Goal: Task Accomplishment & Management: Complete application form

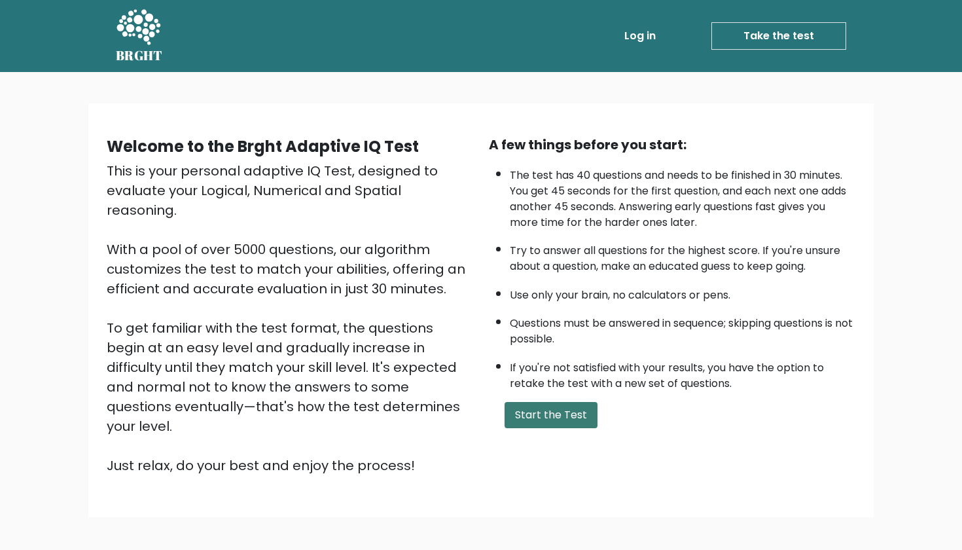
click at [375, 428] on button "Start the Test" at bounding box center [551, 415] width 93 height 26
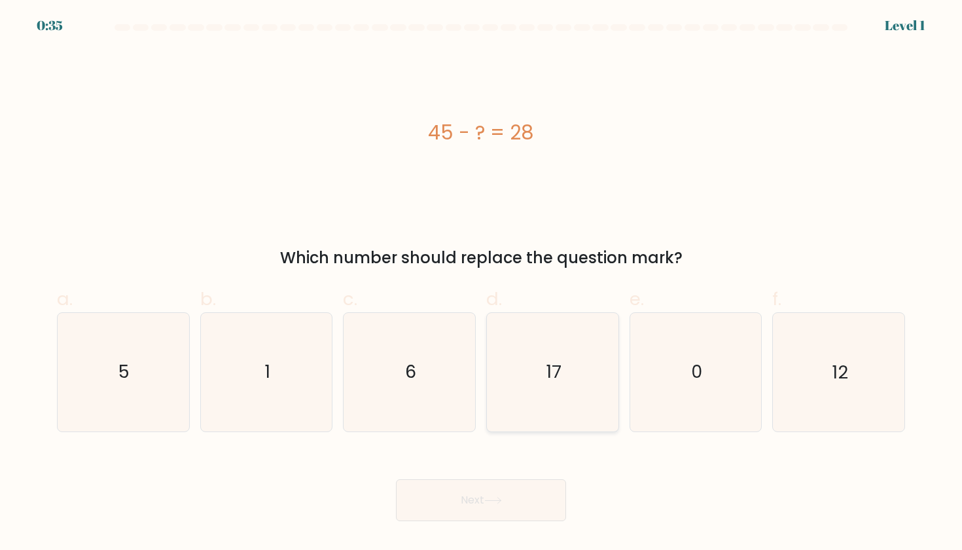
click at [533, 357] on icon "17" at bounding box center [553, 372] width 118 height 118
click at [482, 283] on input "d. 17" at bounding box center [481, 279] width 1 height 9
radio input "true"
click at [491, 501] on icon at bounding box center [493, 500] width 18 height 7
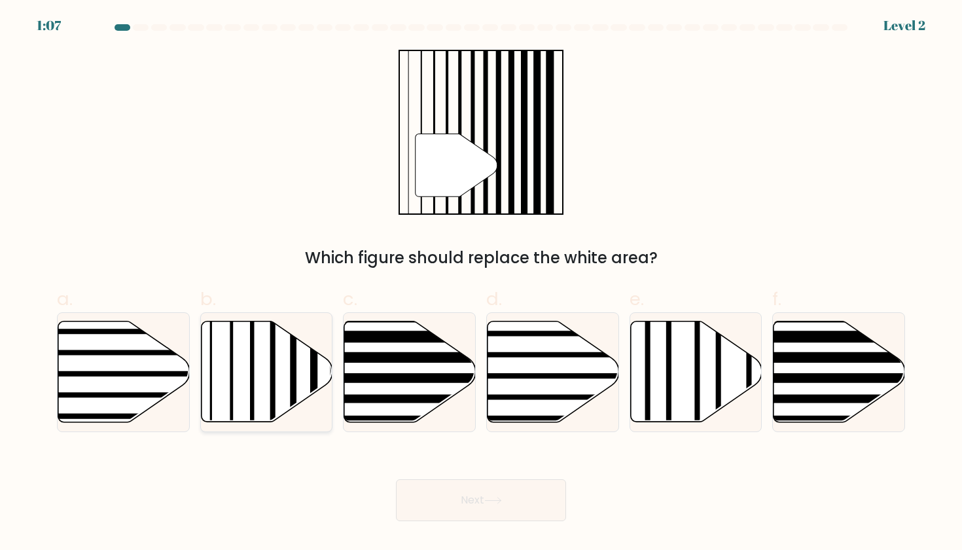
click at [306, 388] on icon at bounding box center [267, 371] width 132 height 101
click at [481, 283] on input "b." at bounding box center [481, 279] width 1 height 9
radio input "true"
click at [436, 494] on button "Next" at bounding box center [481, 500] width 170 height 42
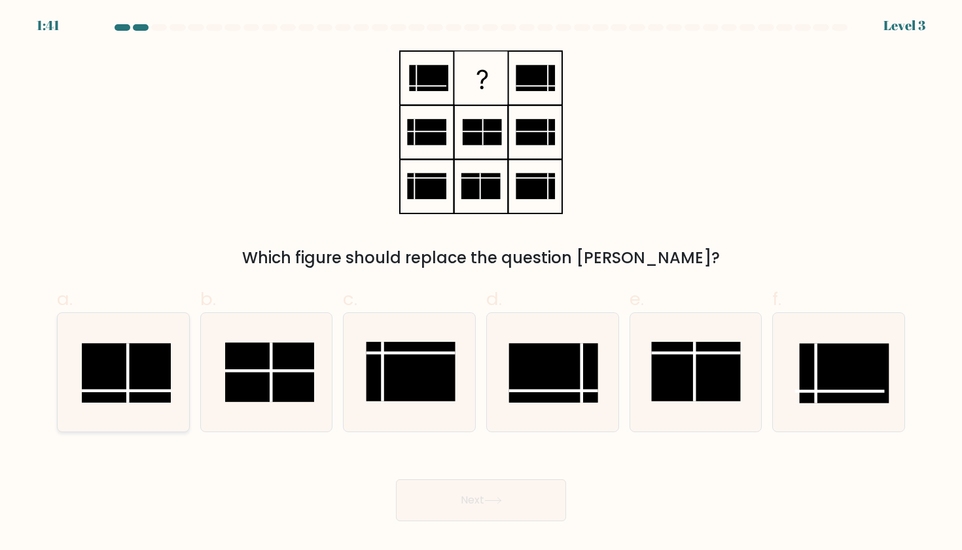
click at [137, 388] on rect at bounding box center [126, 374] width 89 height 60
click at [481, 283] on input "a." at bounding box center [481, 279] width 1 height 9
radio input "true"
click at [501, 502] on icon at bounding box center [493, 500] width 16 height 6
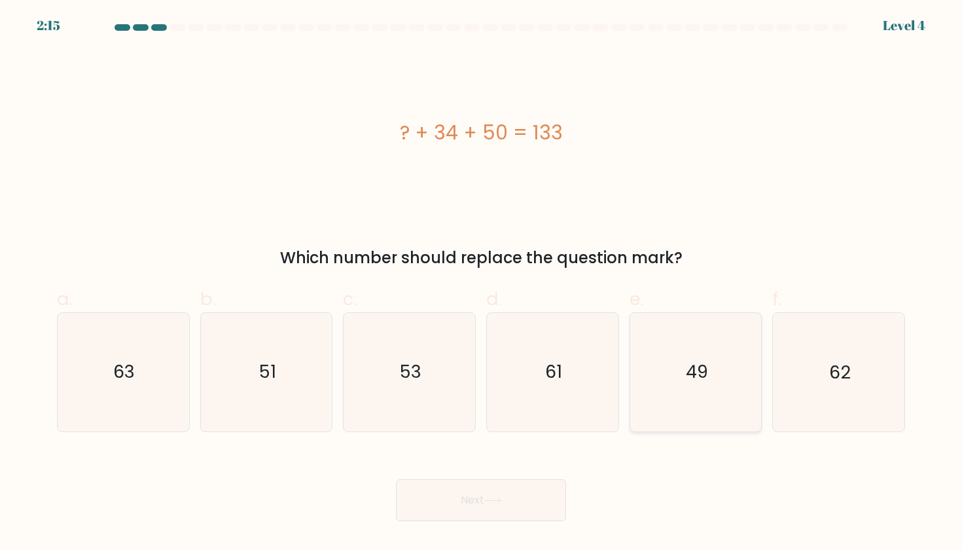
click at [715, 352] on icon "49" at bounding box center [696, 372] width 118 height 118
click at [482, 283] on input "e. 49" at bounding box center [481, 279] width 1 height 9
radio input "true"
click at [545, 484] on button "Next" at bounding box center [481, 500] width 170 height 42
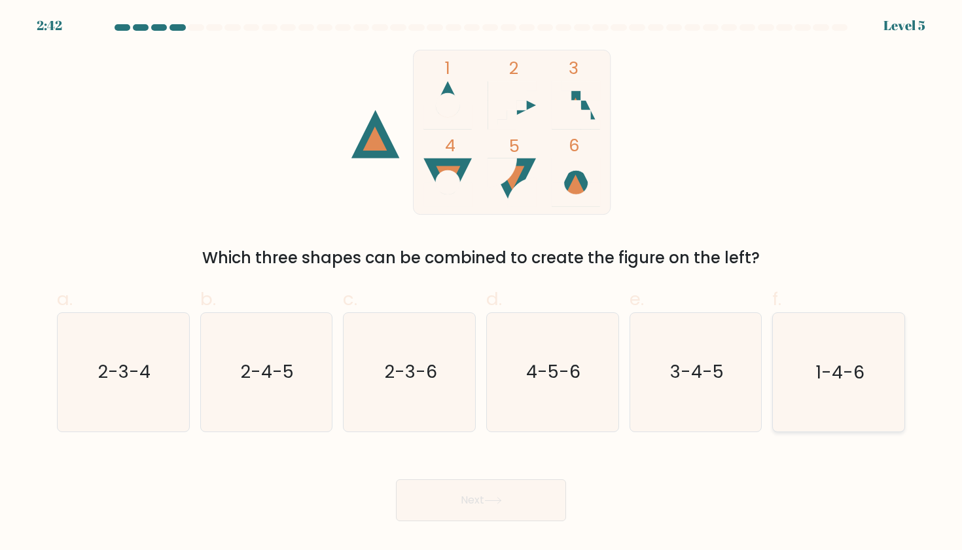
click at [815, 375] on icon "1-4-6" at bounding box center [839, 372] width 118 height 118
click at [482, 283] on input "f. 1-4-6" at bounding box center [481, 279] width 1 height 9
radio input "true"
click at [539, 501] on button "Next" at bounding box center [481, 500] width 170 height 42
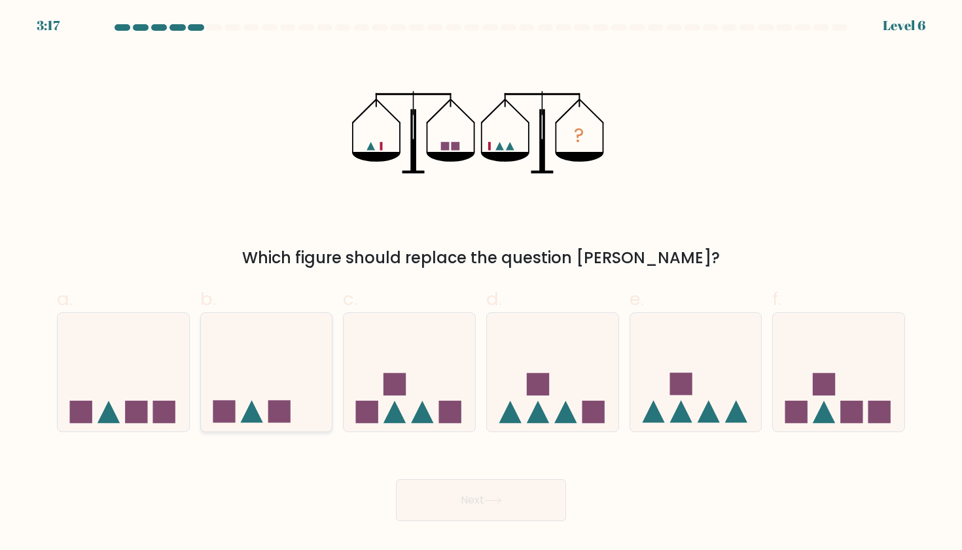
click at [283, 353] on icon at bounding box center [267, 371] width 132 height 109
click at [481, 283] on input "b." at bounding box center [481, 279] width 1 height 9
radio input "true"
click at [485, 503] on button "Next" at bounding box center [481, 500] width 170 height 42
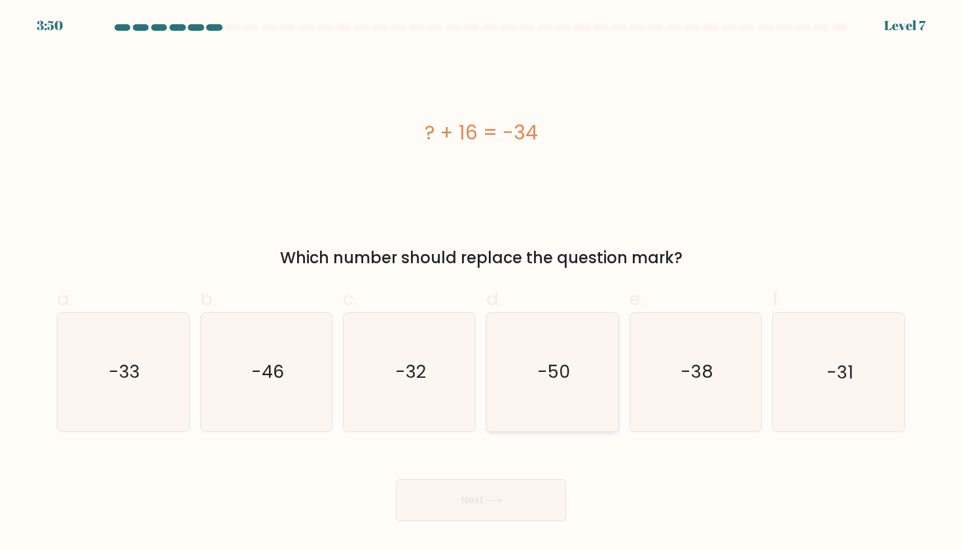
click at [571, 369] on icon "-50" at bounding box center [553, 372] width 118 height 118
click at [482, 283] on input "d. -50" at bounding box center [481, 279] width 1 height 9
radio input "true"
click at [528, 483] on button "Next" at bounding box center [481, 500] width 170 height 42
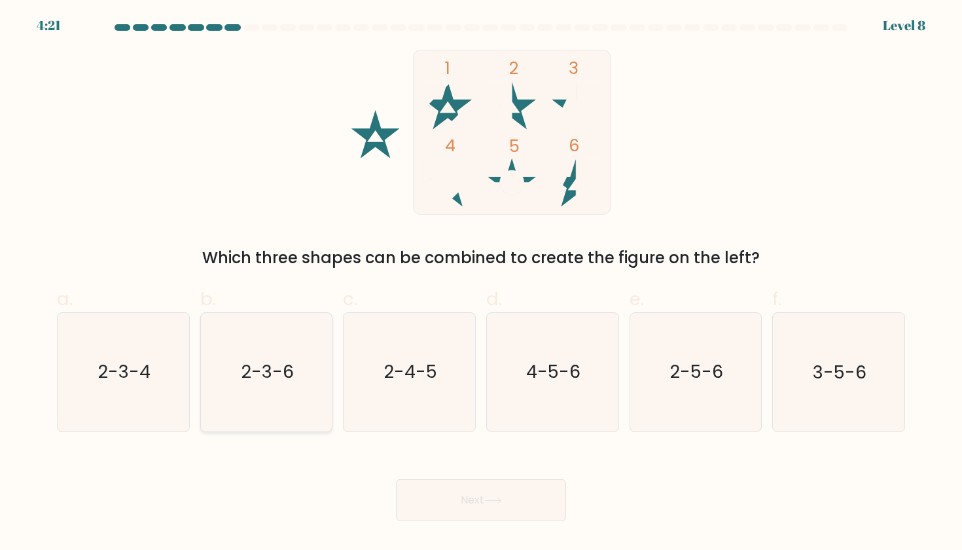
click at [308, 354] on icon "2-3-6" at bounding box center [267, 372] width 118 height 118
click at [481, 283] on input "b. 2-3-6" at bounding box center [481, 279] width 1 height 9
radio input "true"
click at [409, 515] on button "Next" at bounding box center [481, 500] width 170 height 42
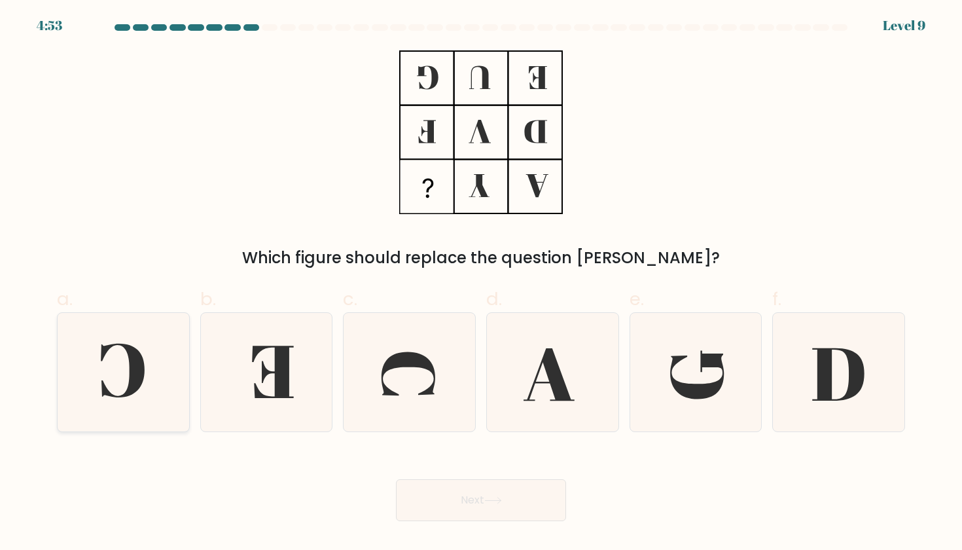
click at [105, 374] on icon at bounding box center [123, 372] width 118 height 118
click at [481, 283] on input "a." at bounding box center [481, 279] width 1 height 9
radio input "true"
click at [435, 504] on button "Next" at bounding box center [481, 500] width 170 height 42
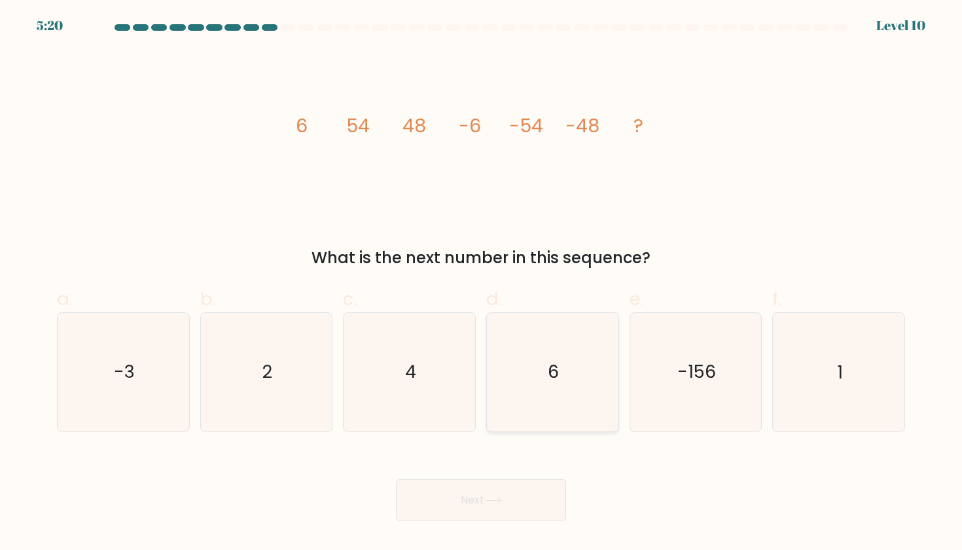
click at [582, 384] on icon "6" at bounding box center [553, 372] width 118 height 118
click at [482, 283] on input "d. 6" at bounding box center [481, 279] width 1 height 9
radio input "true"
click at [541, 512] on button "Next" at bounding box center [481, 500] width 170 height 42
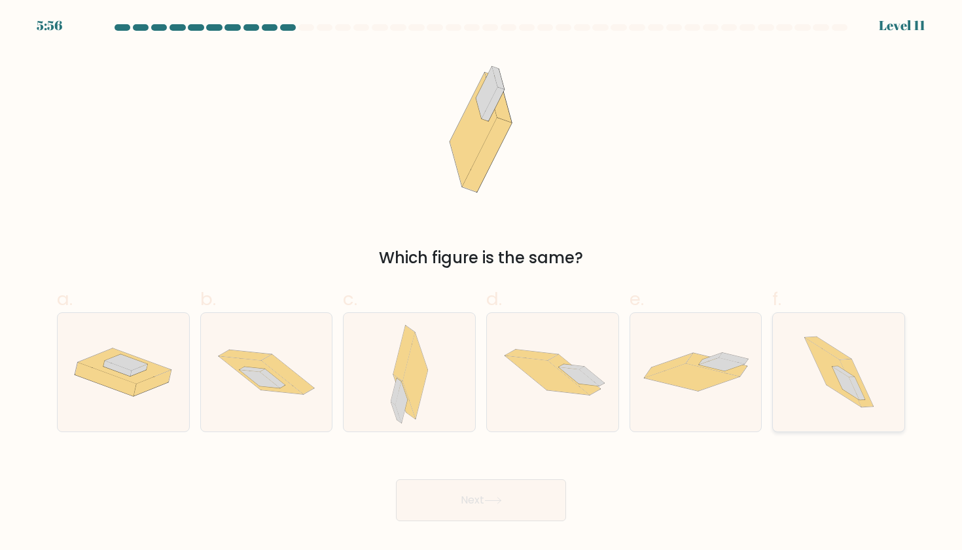
click at [866, 343] on icon at bounding box center [839, 372] width 105 height 118
click at [482, 283] on input "f." at bounding box center [481, 279] width 1 height 9
radio input "true"
click at [482, 496] on button "Next" at bounding box center [481, 500] width 170 height 42
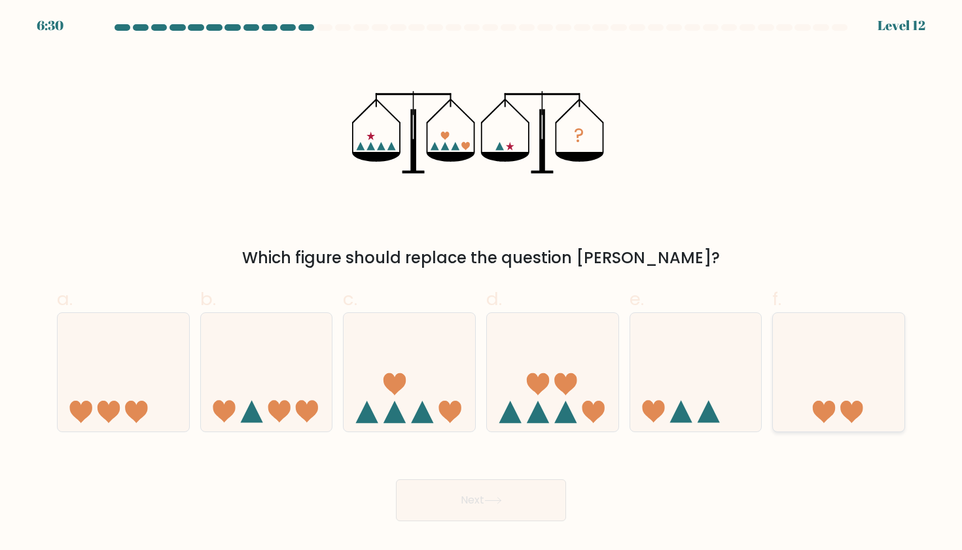
click at [878, 388] on icon at bounding box center [839, 371] width 132 height 109
click at [482, 283] on input "f." at bounding box center [481, 279] width 1 height 9
radio input "true"
click at [518, 509] on button "Next" at bounding box center [481, 500] width 170 height 42
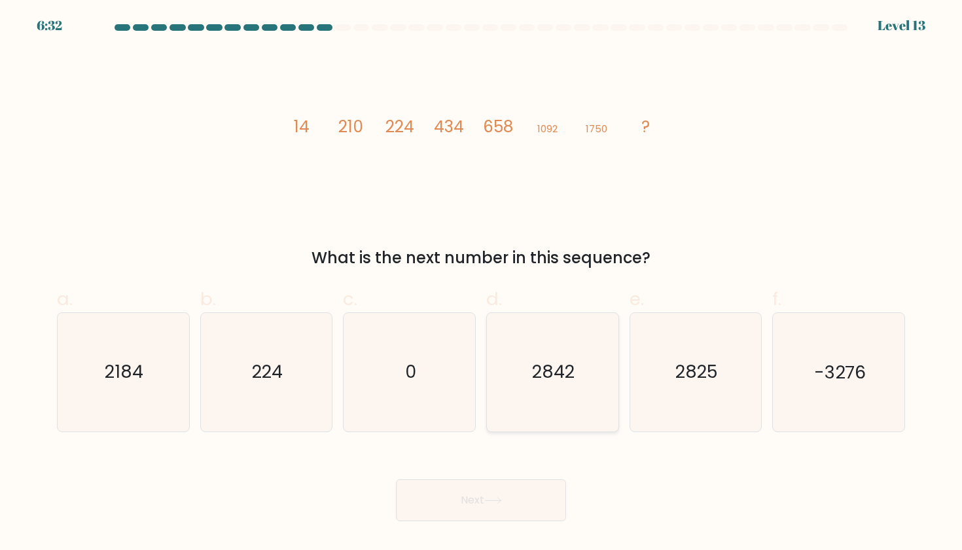
click at [569, 342] on icon "2842" at bounding box center [553, 372] width 118 height 118
click at [482, 283] on input "d. 2842" at bounding box center [481, 279] width 1 height 9
radio input "true"
click at [539, 509] on button "Next" at bounding box center [481, 500] width 170 height 42
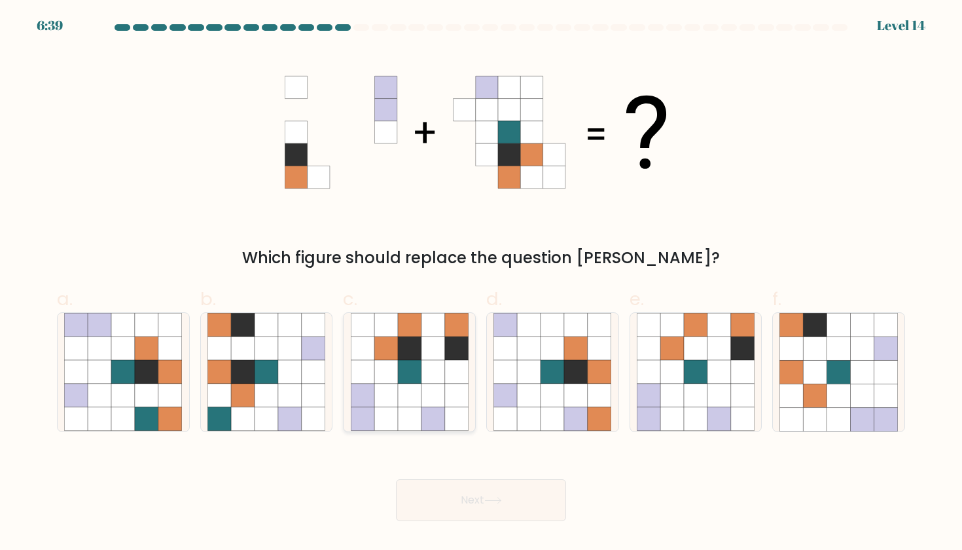
click at [404, 390] on icon at bounding box center [410, 396] width 24 height 24
click at [481, 283] on input "c." at bounding box center [481, 279] width 1 height 9
radio input "true"
click at [467, 503] on button "Next" at bounding box center [481, 500] width 170 height 42
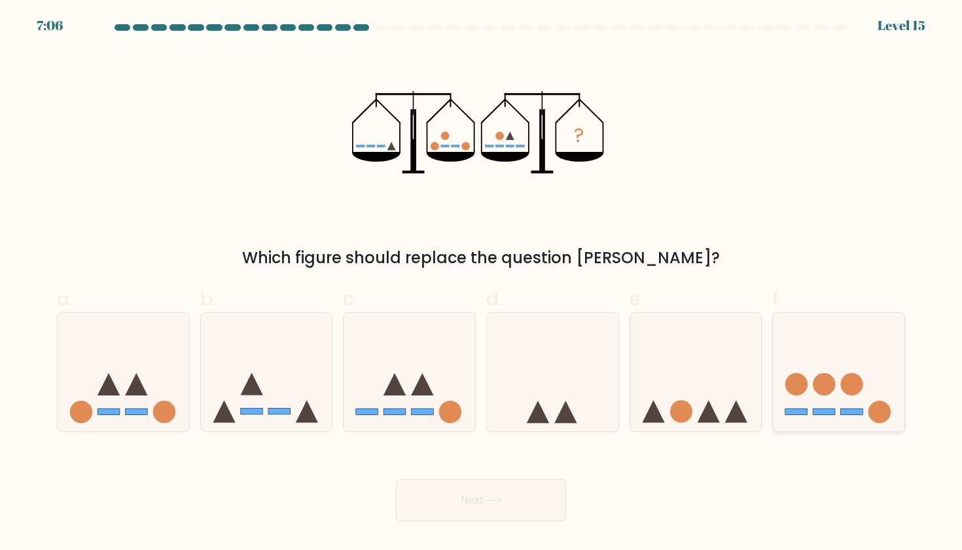
click at [870, 334] on icon at bounding box center [839, 371] width 132 height 109
click at [482, 283] on input "f." at bounding box center [481, 279] width 1 height 9
radio input "true"
click at [471, 514] on button "Next" at bounding box center [481, 500] width 170 height 42
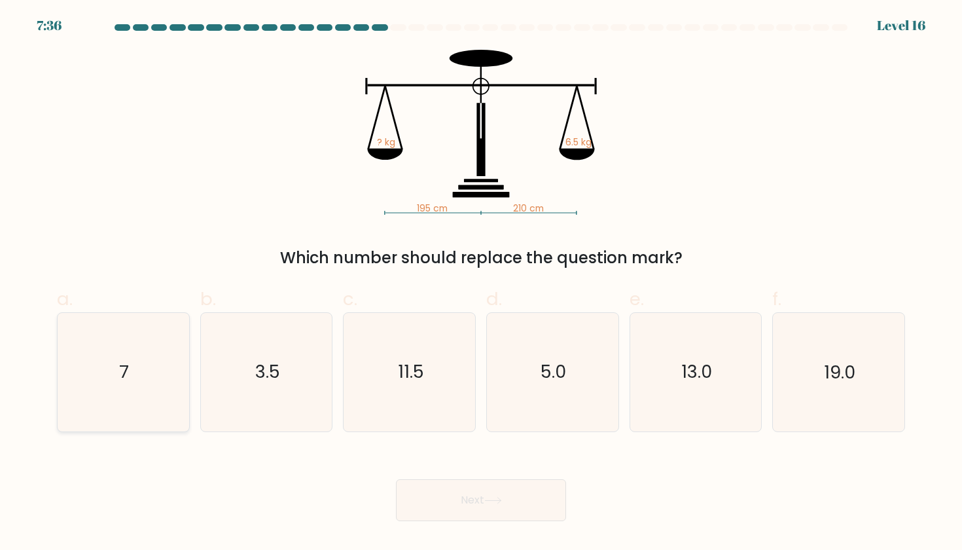
click at [154, 387] on icon "7" at bounding box center [123, 372] width 118 height 118
click at [481, 283] on input "a. 7" at bounding box center [481, 279] width 1 height 9
radio input "true"
click at [526, 535] on body "7:36 Level 16" at bounding box center [481, 275] width 962 height 550
click at [520, 492] on button "Next" at bounding box center [481, 500] width 170 height 42
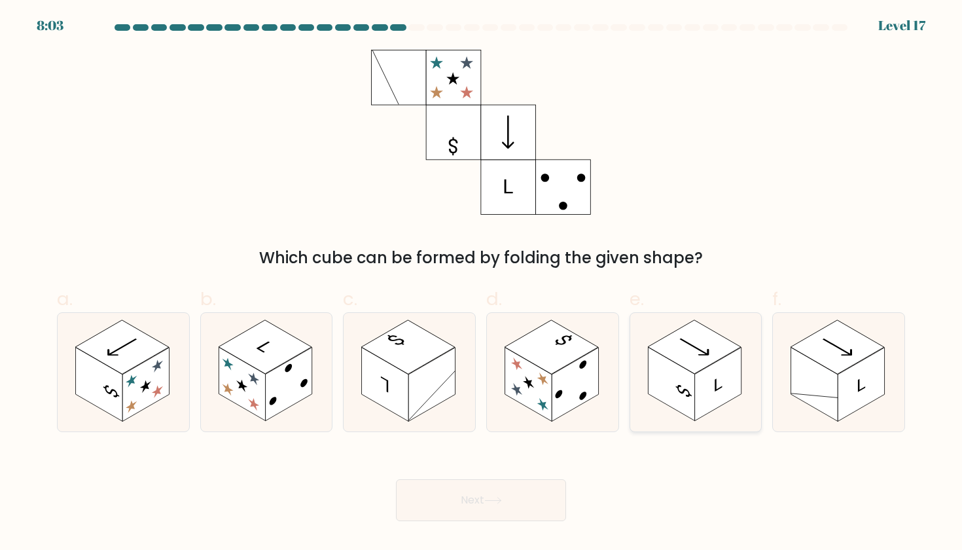
click at [708, 368] on rect at bounding box center [718, 385] width 46 height 74
click at [482, 283] on input "e." at bounding box center [481, 279] width 1 height 9
radio input "true"
click at [526, 505] on button "Next" at bounding box center [481, 500] width 170 height 42
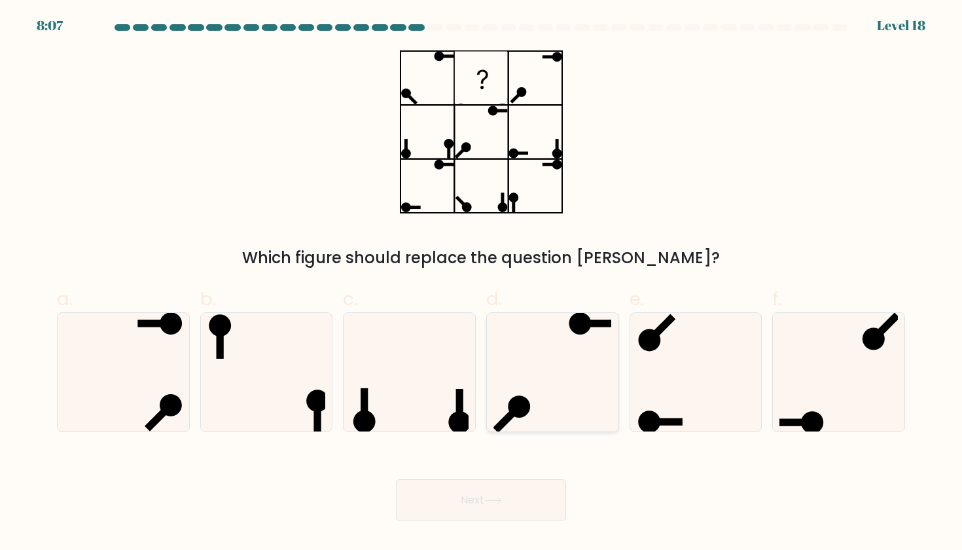
click at [575, 364] on icon at bounding box center [553, 372] width 118 height 118
click at [482, 283] on input "d." at bounding box center [481, 279] width 1 height 9
radio input "true"
click at [430, 410] on icon at bounding box center [410, 372] width 118 height 118
click at [481, 283] on input "c." at bounding box center [481, 279] width 1 height 9
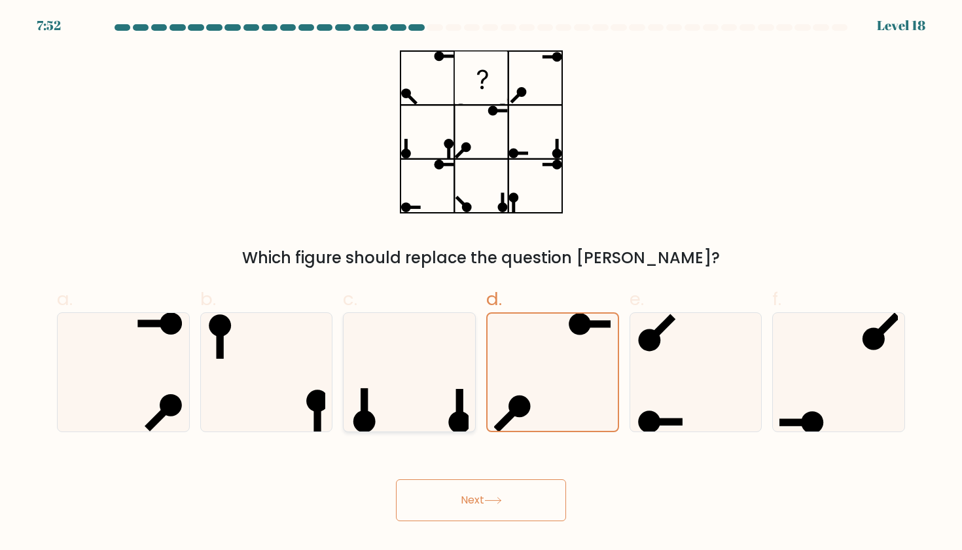
radio input "true"
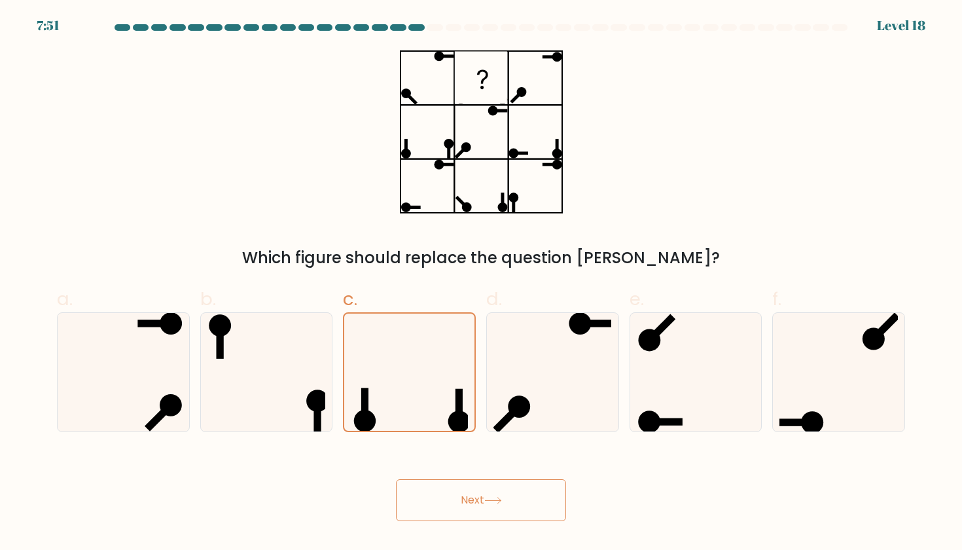
click at [495, 499] on icon at bounding box center [493, 500] width 18 height 7
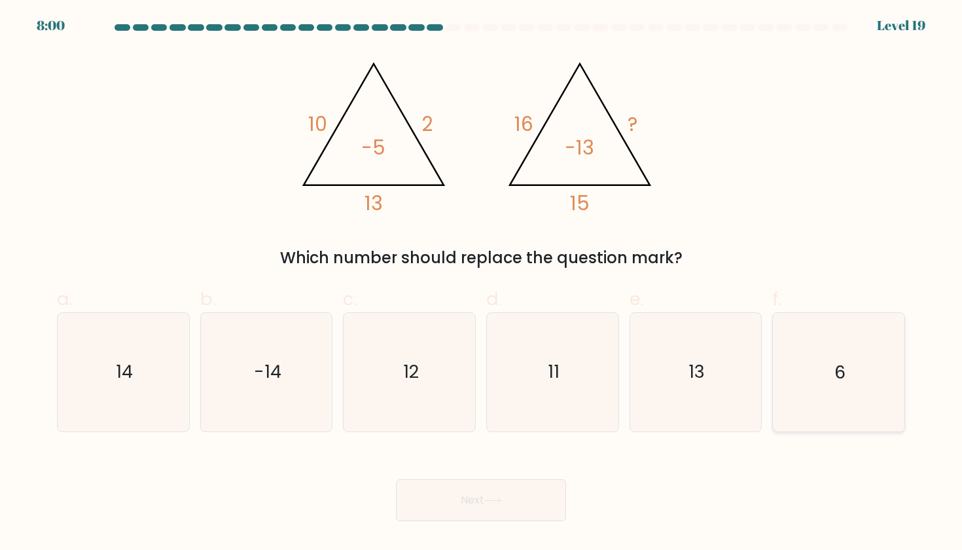
click at [825, 327] on icon "6" at bounding box center [839, 372] width 118 height 118
click at [482, 283] on input "f. 6" at bounding box center [481, 279] width 1 height 9
radio input "true"
click at [469, 518] on button "Next" at bounding box center [481, 500] width 170 height 42
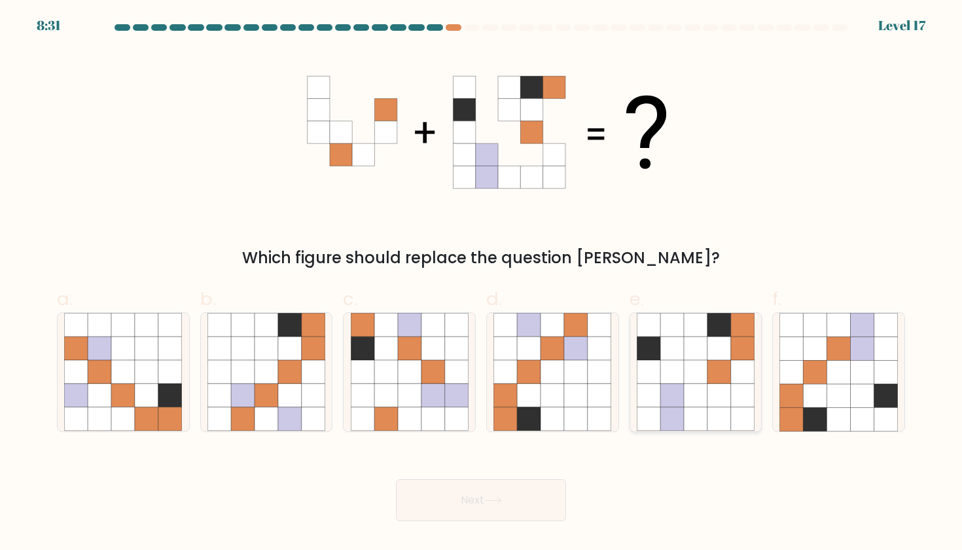
click at [693, 398] on icon at bounding box center [696, 396] width 24 height 24
click at [482, 283] on input "e." at bounding box center [481, 279] width 1 height 9
radio input "true"
click at [488, 501] on icon at bounding box center [493, 500] width 18 height 7
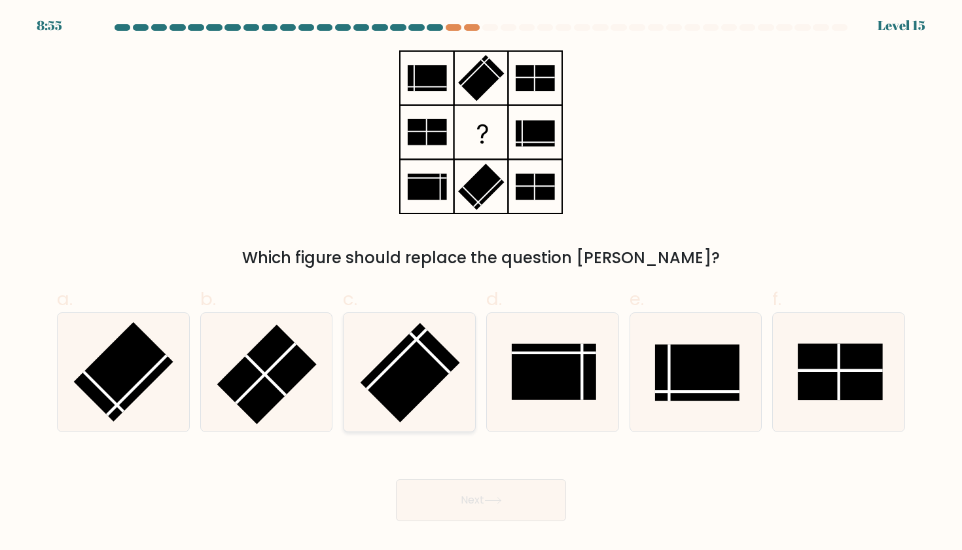
click at [397, 403] on rect at bounding box center [409, 372] width 99 height 99
click at [481, 283] on input "c." at bounding box center [481, 279] width 1 height 9
radio input "true"
click at [416, 494] on button "Next" at bounding box center [481, 500] width 170 height 42
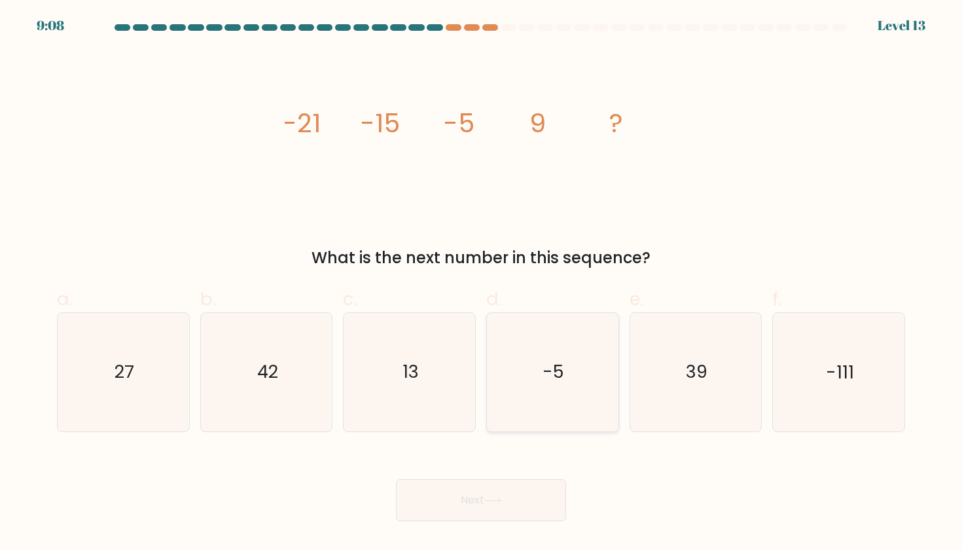
click at [528, 352] on icon "-5" at bounding box center [553, 372] width 118 height 118
click at [482, 283] on input "d. -5" at bounding box center [481, 279] width 1 height 9
radio input "true"
click at [477, 510] on button "Next" at bounding box center [481, 500] width 170 height 42
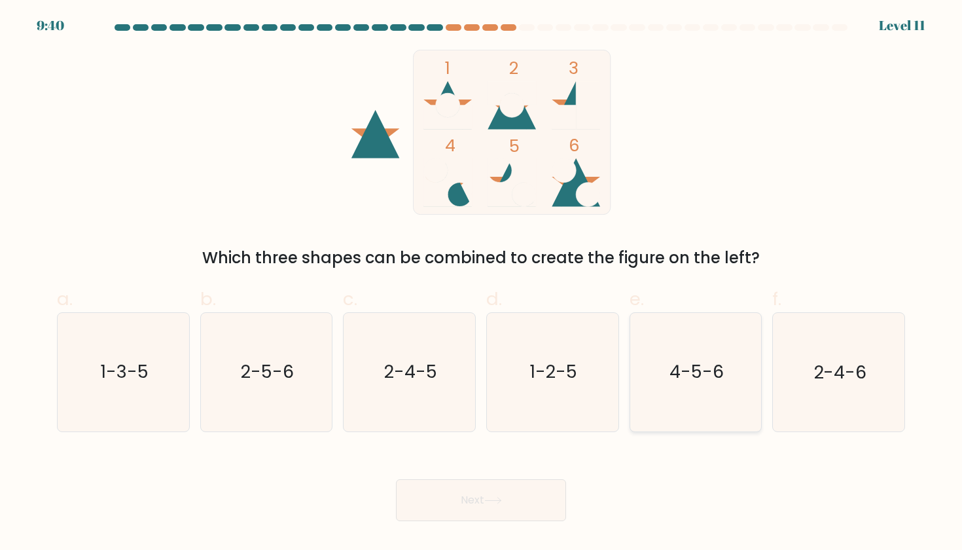
click at [710, 389] on icon "4-5-6" at bounding box center [696, 372] width 118 height 118
click at [482, 283] on input "e. 4-5-6" at bounding box center [481, 279] width 1 height 9
radio input "true"
click at [556, 494] on button "Next" at bounding box center [481, 500] width 170 height 42
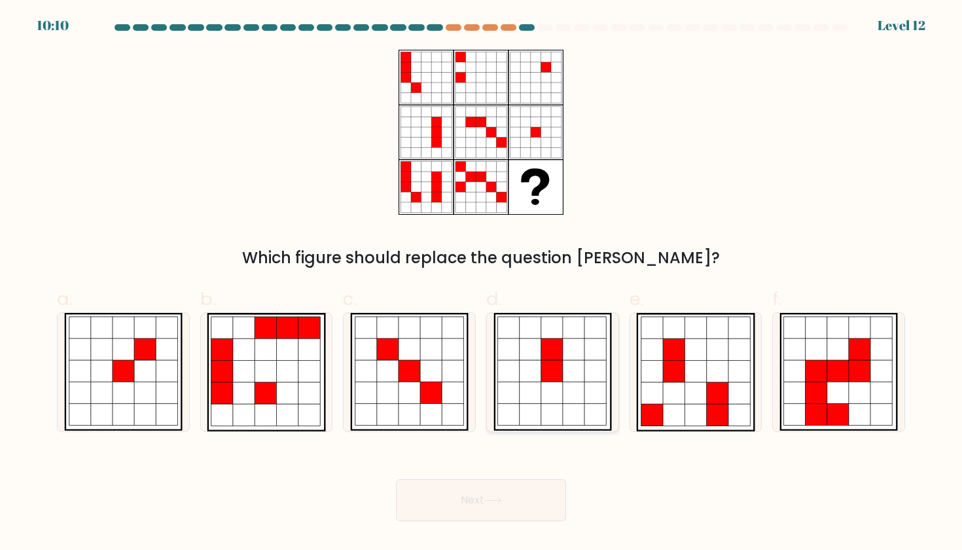
click at [549, 396] on icon at bounding box center [552, 393] width 22 height 22
click at [482, 283] on input "d." at bounding box center [481, 279] width 1 height 9
radio input "true"
click at [506, 504] on button "Next" at bounding box center [481, 500] width 170 height 42
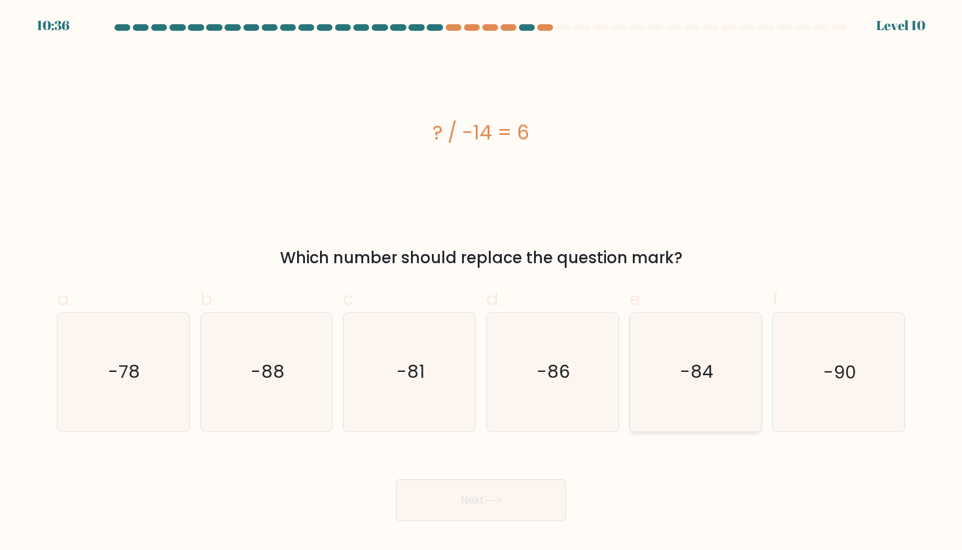
click at [711, 382] on text "-84" at bounding box center [696, 372] width 33 height 24
click at [482, 283] on input "e. -84" at bounding box center [481, 279] width 1 height 9
radio input "true"
click at [522, 490] on button "Next" at bounding box center [481, 500] width 170 height 42
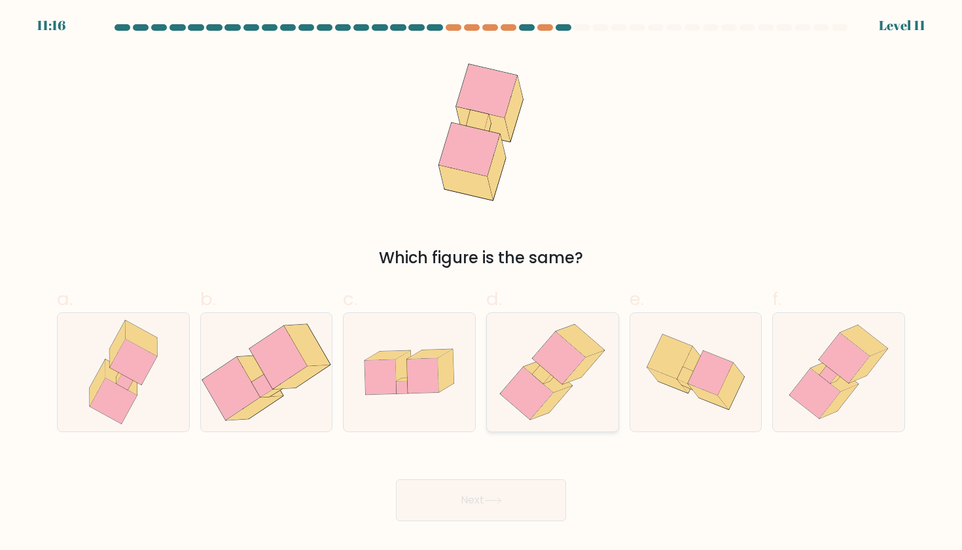
click at [554, 372] on icon at bounding box center [559, 358] width 53 height 52
click at [482, 283] on input "d." at bounding box center [481, 279] width 1 height 9
radio input "true"
click at [541, 479] on button "Next" at bounding box center [481, 500] width 170 height 42
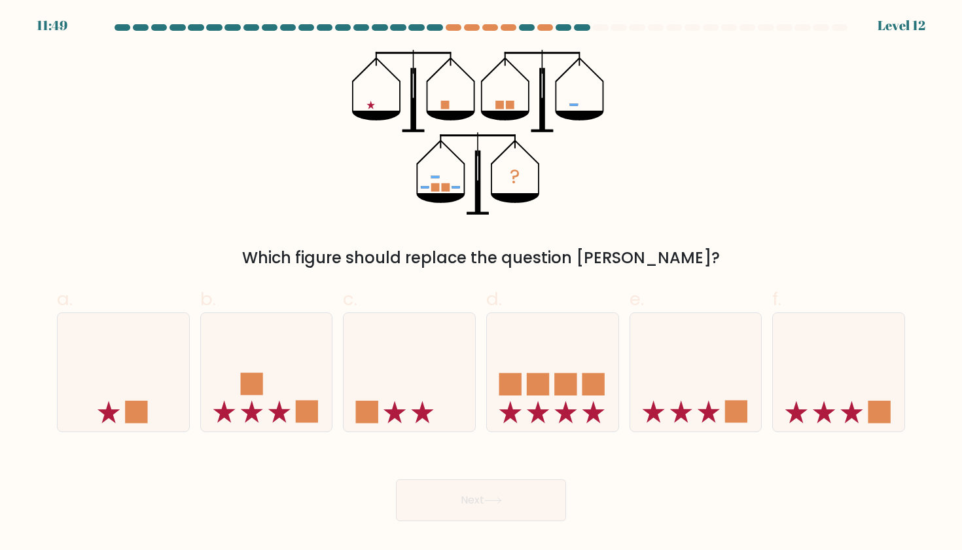
click at [541, 479] on button "Next" at bounding box center [481, 500] width 170 height 42
click at [712, 352] on icon at bounding box center [696, 371] width 132 height 109
click at [482, 283] on input "e." at bounding box center [481, 279] width 1 height 9
radio input "true"
click at [478, 492] on button "Next" at bounding box center [481, 500] width 170 height 42
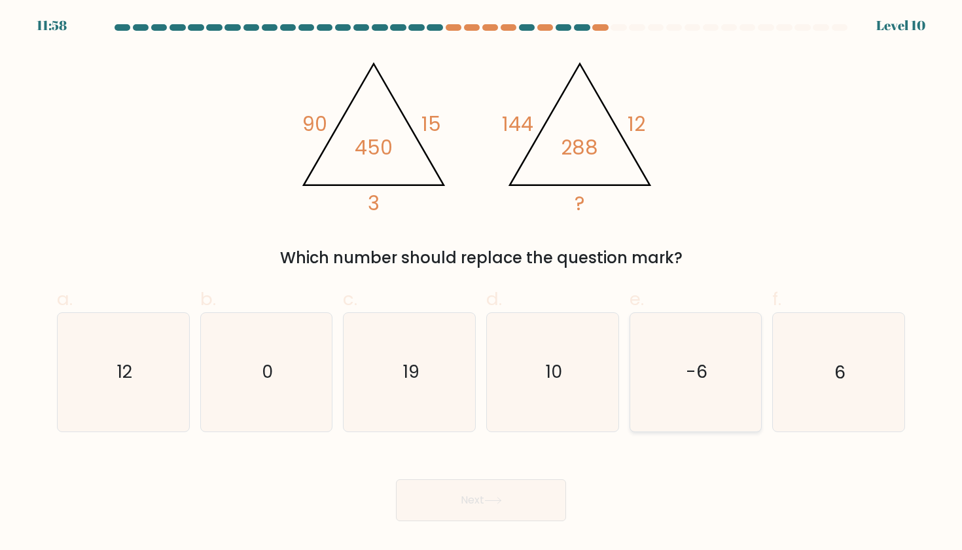
click at [689, 374] on text "-6" at bounding box center [697, 372] width 22 height 24
click at [482, 283] on input "e. -6" at bounding box center [481, 279] width 1 height 9
radio input "true"
click at [520, 496] on button "Next" at bounding box center [481, 500] width 170 height 42
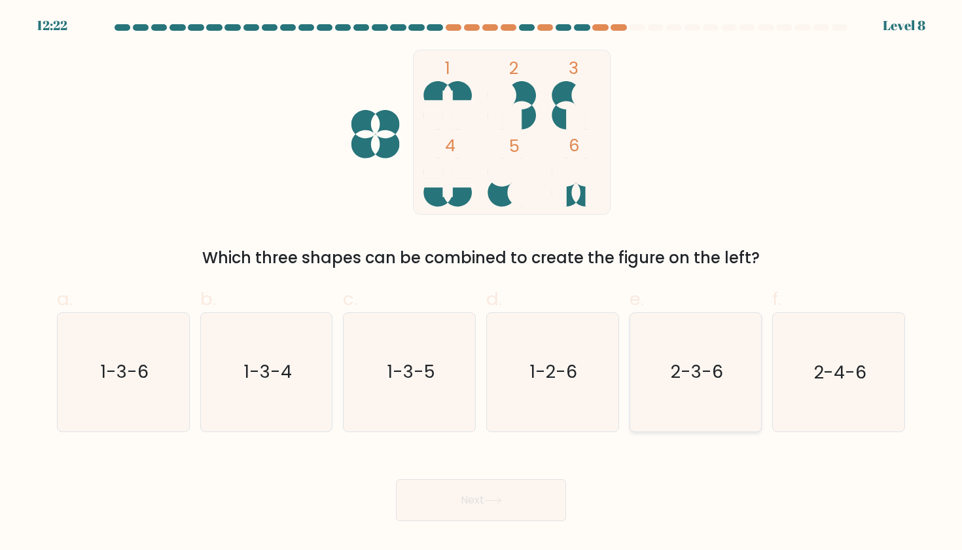
click at [720, 340] on icon "2-3-6" at bounding box center [696, 372] width 118 height 118
click at [482, 283] on input "e. 2-3-6" at bounding box center [481, 279] width 1 height 9
radio input "true"
click at [554, 490] on button "Next" at bounding box center [481, 500] width 170 height 42
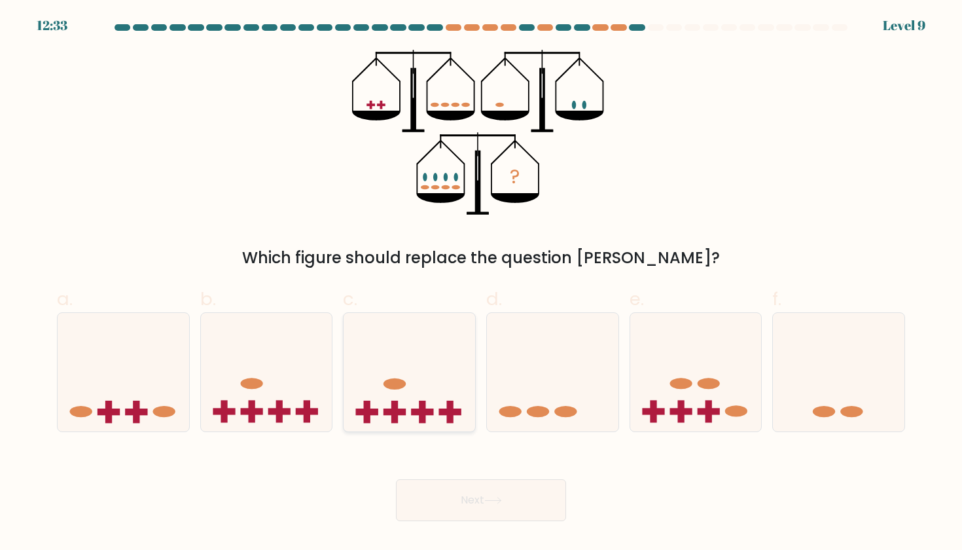
click at [407, 384] on icon at bounding box center [410, 371] width 132 height 109
click at [481, 283] on input "c." at bounding box center [481, 279] width 1 height 9
radio input "true"
click at [454, 486] on button "Next" at bounding box center [481, 500] width 170 height 42
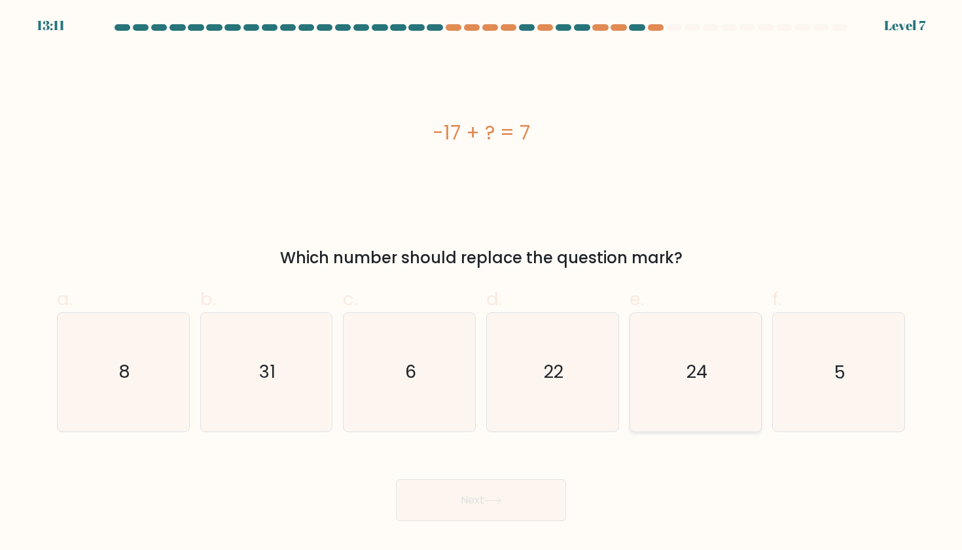
click at [696, 368] on text "24" at bounding box center [697, 372] width 21 height 24
click at [482, 283] on input "e. 24" at bounding box center [481, 279] width 1 height 9
radio input "true"
click at [510, 510] on button "Next" at bounding box center [481, 500] width 170 height 42
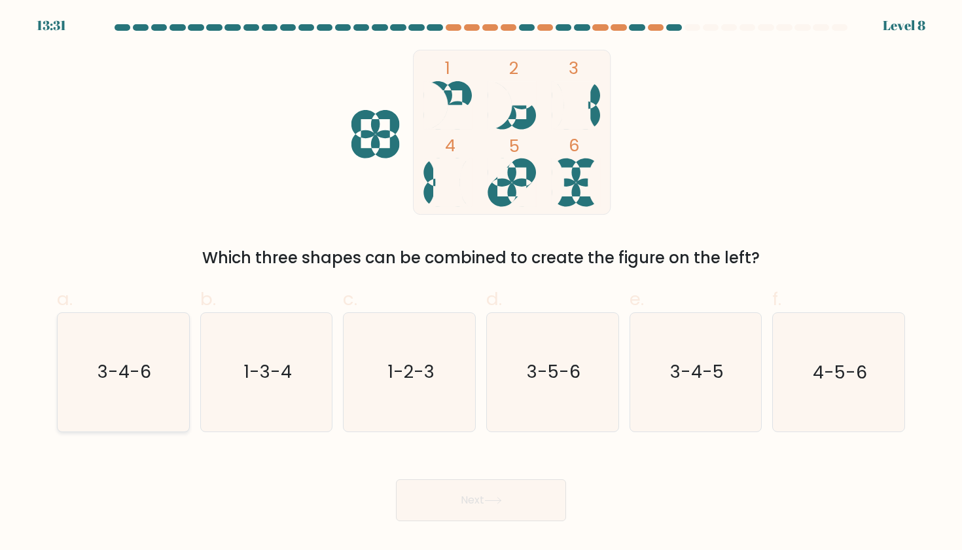
click at [136, 393] on icon "3-4-6" at bounding box center [123, 372] width 118 height 118
click at [481, 283] on input "a. 3-4-6" at bounding box center [481, 279] width 1 height 9
radio input "true"
click at [433, 506] on button "Next" at bounding box center [481, 500] width 170 height 42
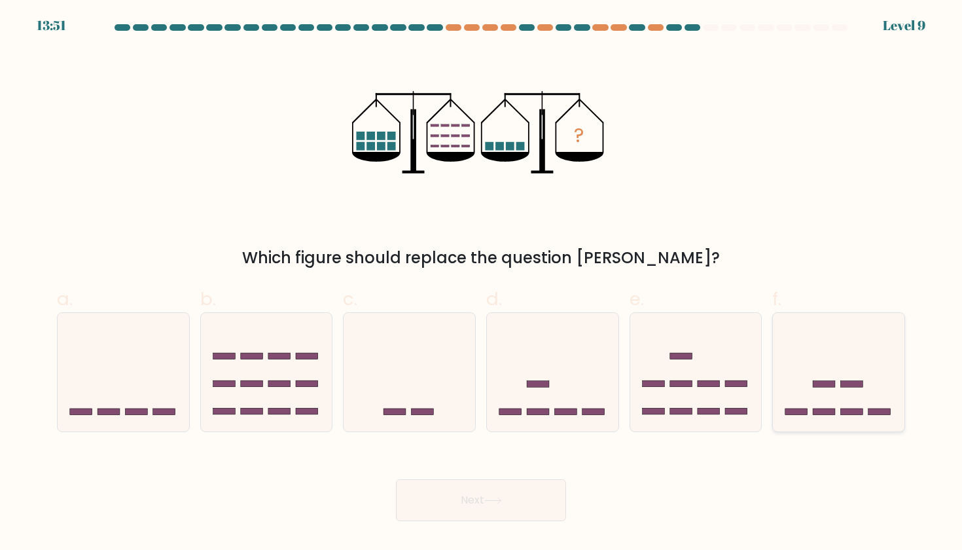
click at [848, 333] on icon at bounding box center [839, 371] width 132 height 109
click at [482, 283] on input "f." at bounding box center [481, 279] width 1 height 9
radio input "true"
click at [545, 495] on button "Next" at bounding box center [481, 500] width 170 height 42
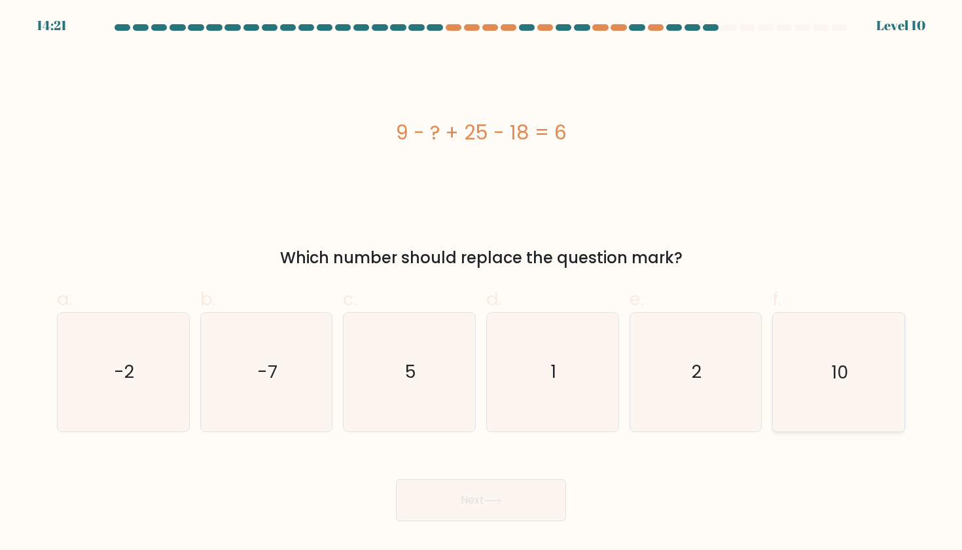
click at [803, 358] on icon "10" at bounding box center [839, 372] width 118 height 118
click at [482, 283] on input "f. 10" at bounding box center [481, 279] width 1 height 9
radio input "true"
click at [484, 524] on body "14:21 Level 10" at bounding box center [481, 275] width 962 height 550
click at [480, 507] on button "Next" at bounding box center [481, 500] width 170 height 42
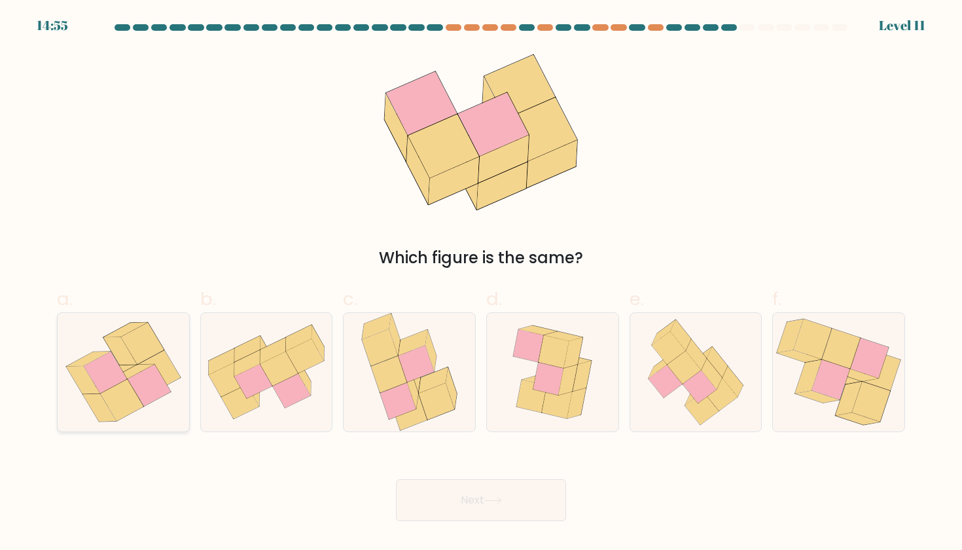
click at [133, 380] on icon at bounding box center [149, 386] width 43 height 42
click at [481, 283] on input "a." at bounding box center [481, 279] width 1 height 9
radio input "true"
click at [488, 494] on button "Next" at bounding box center [481, 500] width 170 height 42
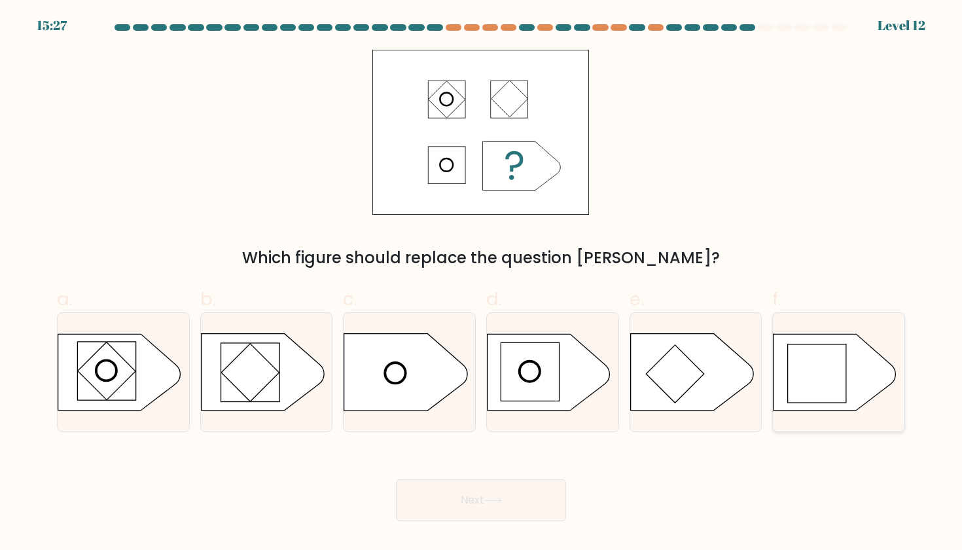
click at [839, 388] on rect at bounding box center [817, 373] width 59 height 59
click at [482, 283] on input "f." at bounding box center [481, 279] width 1 height 9
radio input "true"
click at [534, 496] on button "Next" at bounding box center [481, 500] width 170 height 42
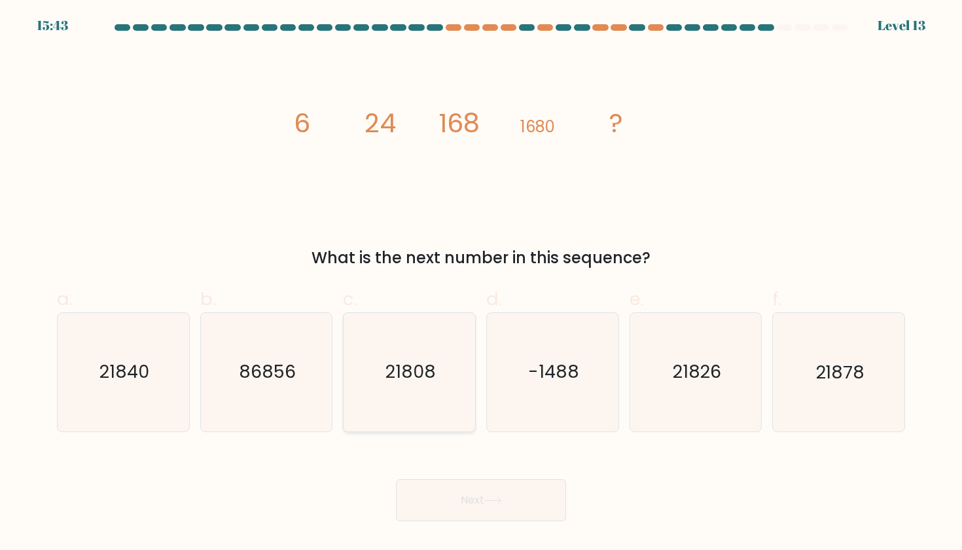
click at [403, 374] on text "21808" at bounding box center [411, 372] width 50 height 24
click at [481, 283] on input "c. 21808" at bounding box center [481, 279] width 1 height 9
radio input "true"
click at [467, 491] on button "Next" at bounding box center [481, 500] width 170 height 42
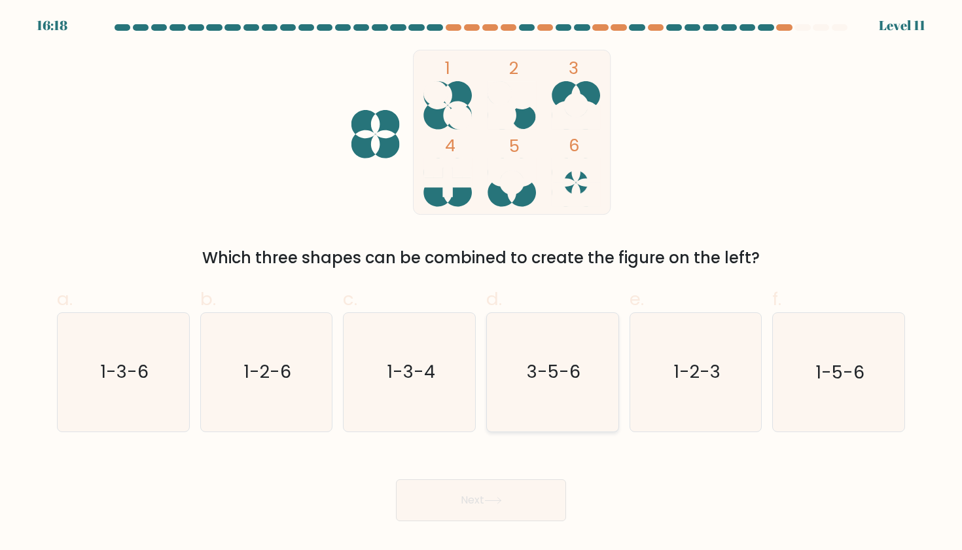
click at [531, 407] on icon "3-5-6" at bounding box center [553, 372] width 118 height 118
click at [482, 283] on input "d. 3-5-6" at bounding box center [481, 279] width 1 height 9
radio input "true"
click at [489, 533] on body "16:18 Level 11" at bounding box center [481, 275] width 962 height 550
click at [489, 497] on icon at bounding box center [493, 500] width 18 height 7
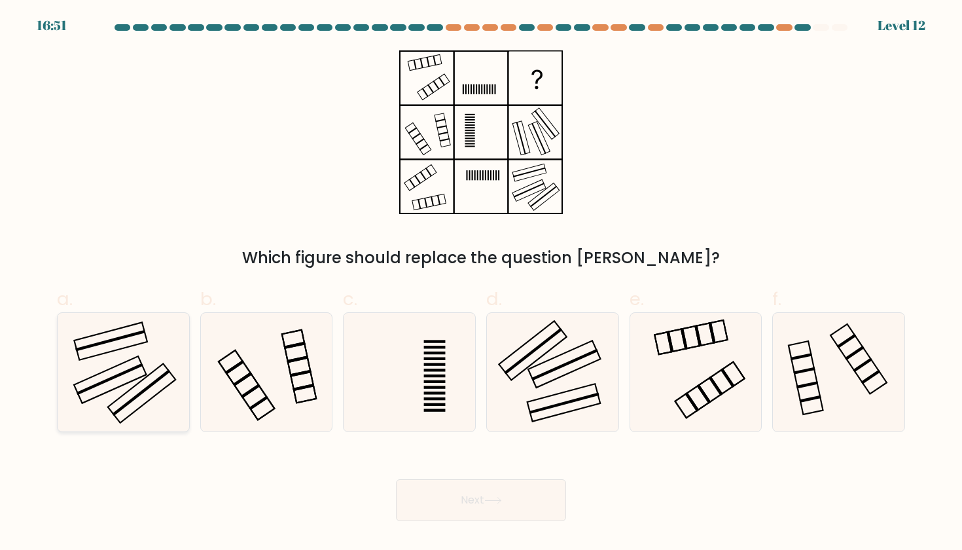
click at [141, 376] on icon at bounding box center [123, 372] width 118 height 118
click at [481, 283] on input "a." at bounding box center [481, 279] width 1 height 9
radio input "true"
click at [449, 492] on button "Next" at bounding box center [481, 500] width 170 height 42
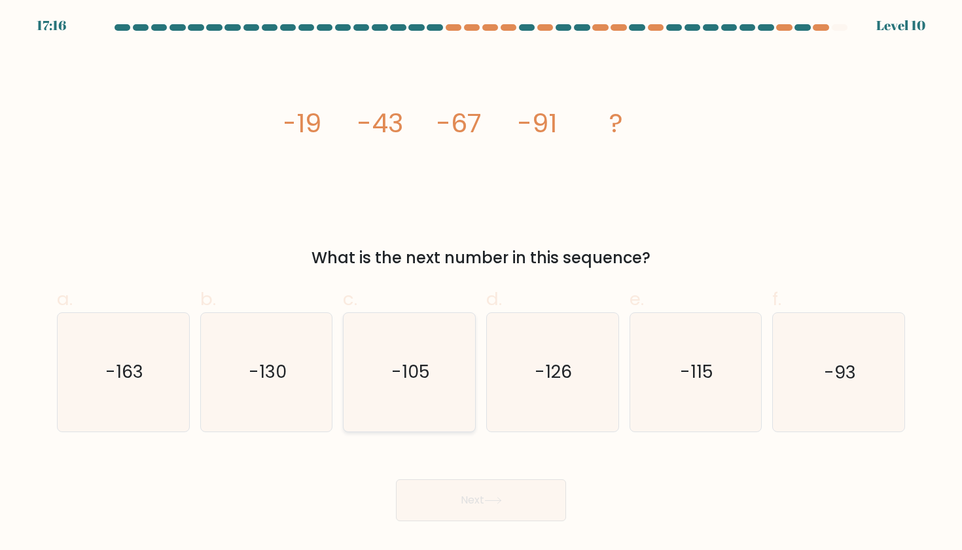
click at [400, 414] on icon "-105" at bounding box center [410, 372] width 118 height 118
click at [481, 283] on input "c. -105" at bounding box center [481, 279] width 1 height 9
radio input "true"
click at [693, 344] on icon "-115" at bounding box center [696, 372] width 118 height 118
click at [482, 283] on input "e. -115" at bounding box center [481, 279] width 1 height 9
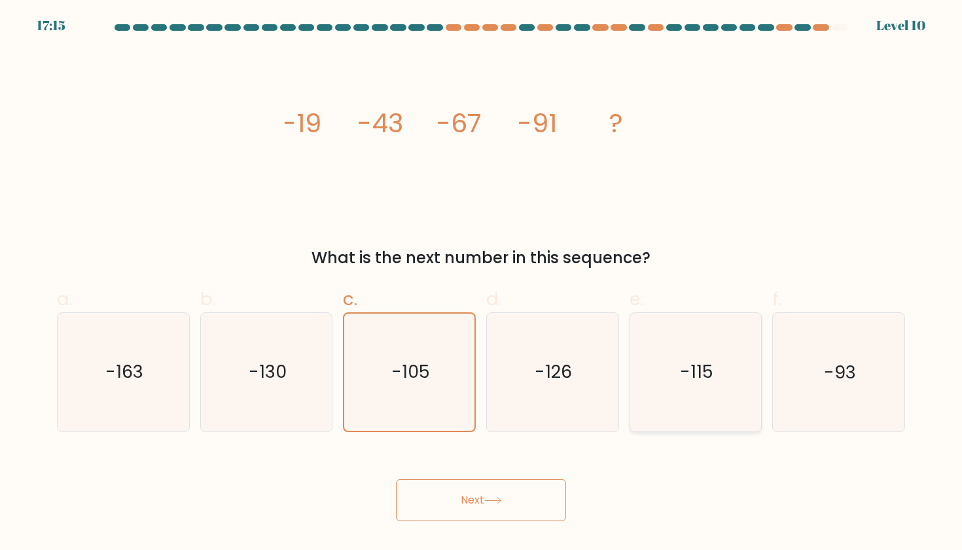
radio input "true"
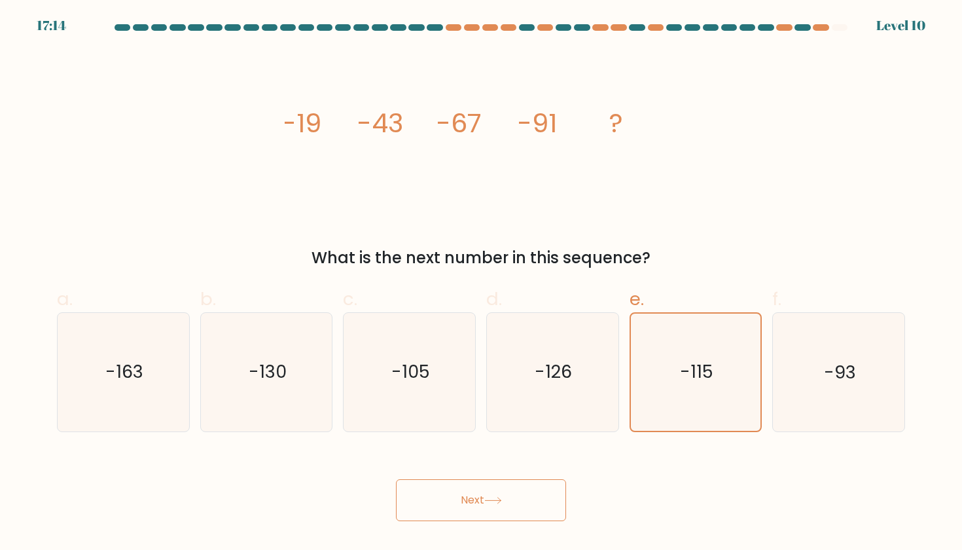
click at [556, 495] on button "Next" at bounding box center [481, 500] width 170 height 42
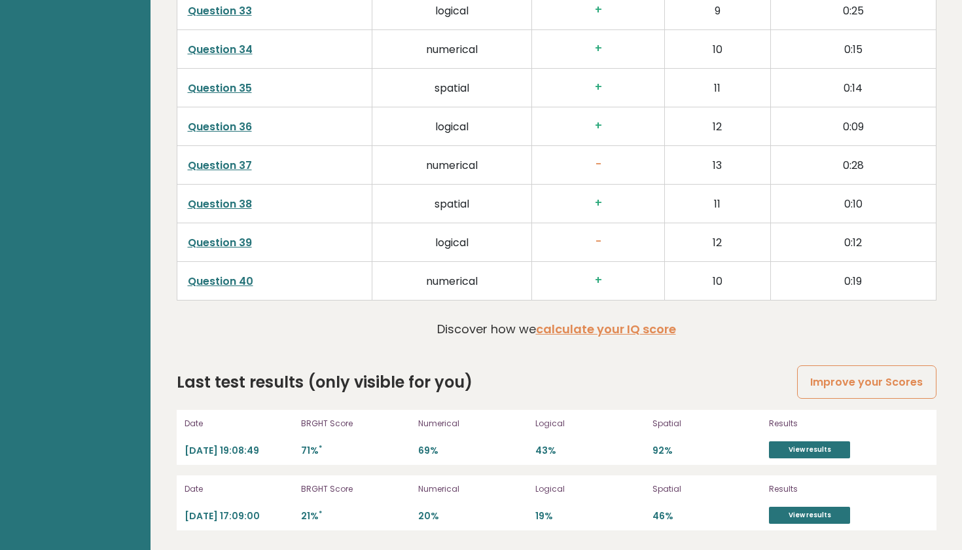
scroll to position [3319, 0]
click at [798, 443] on link "View results" at bounding box center [809, 449] width 81 height 17
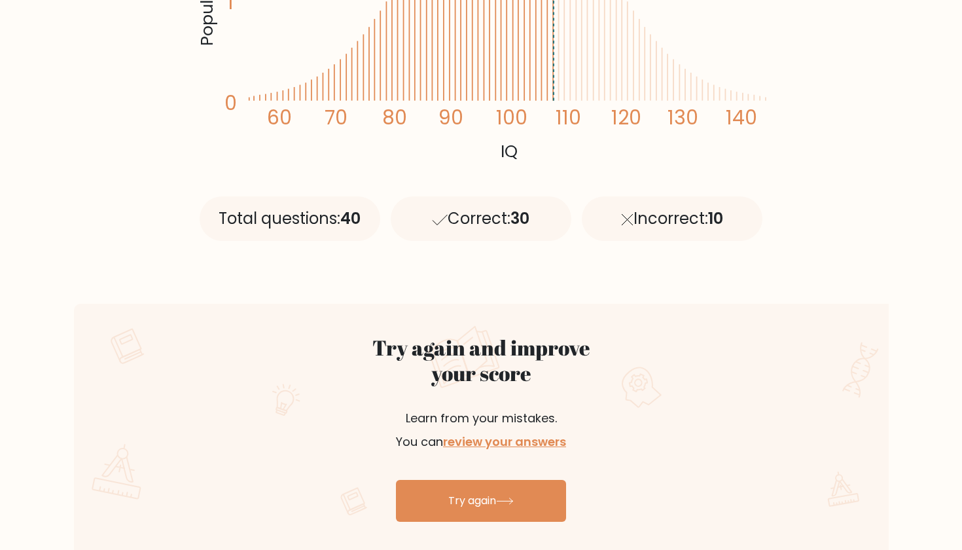
scroll to position [482, 0]
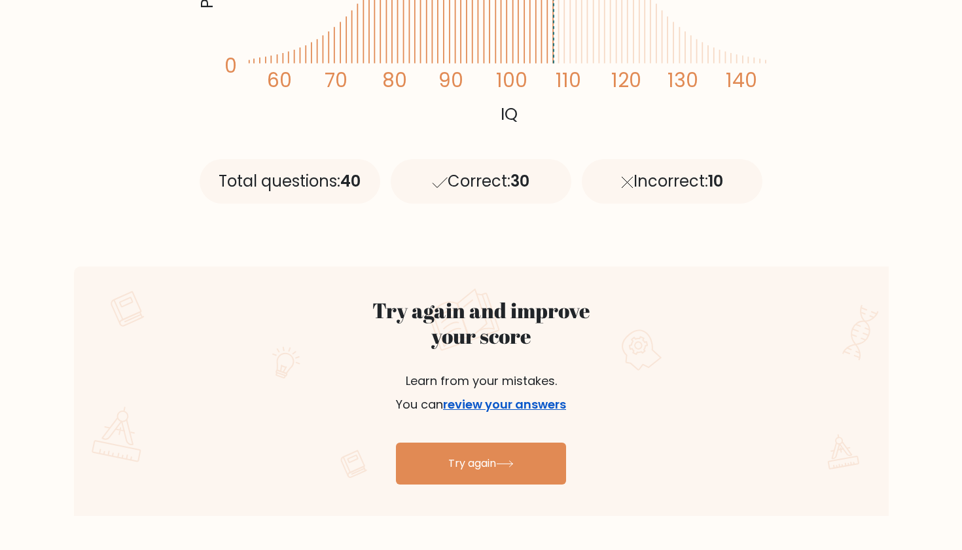
click at [514, 404] on link "review your answers" at bounding box center [504, 404] width 123 height 16
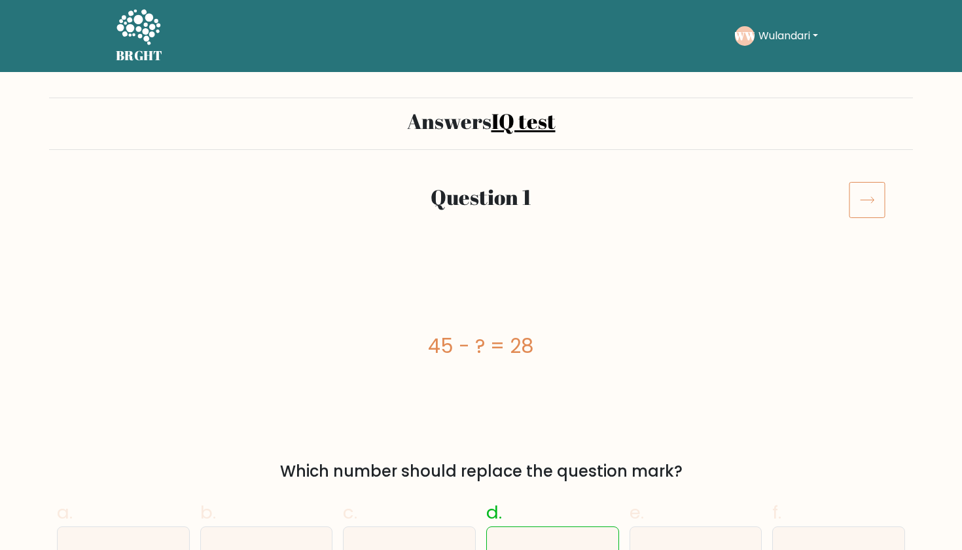
click at [871, 200] on icon at bounding box center [868, 200] width 14 height 7
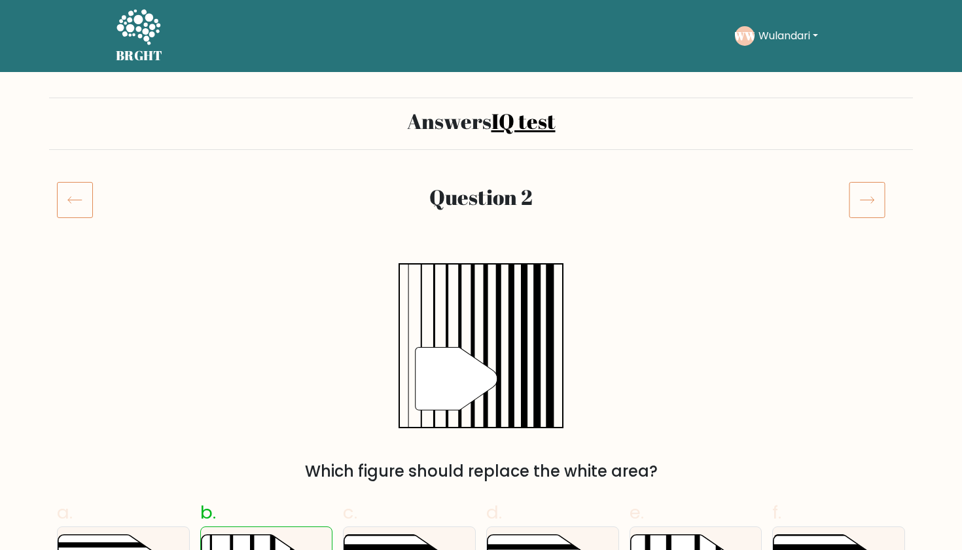
click at [871, 200] on icon at bounding box center [868, 200] width 14 height 7
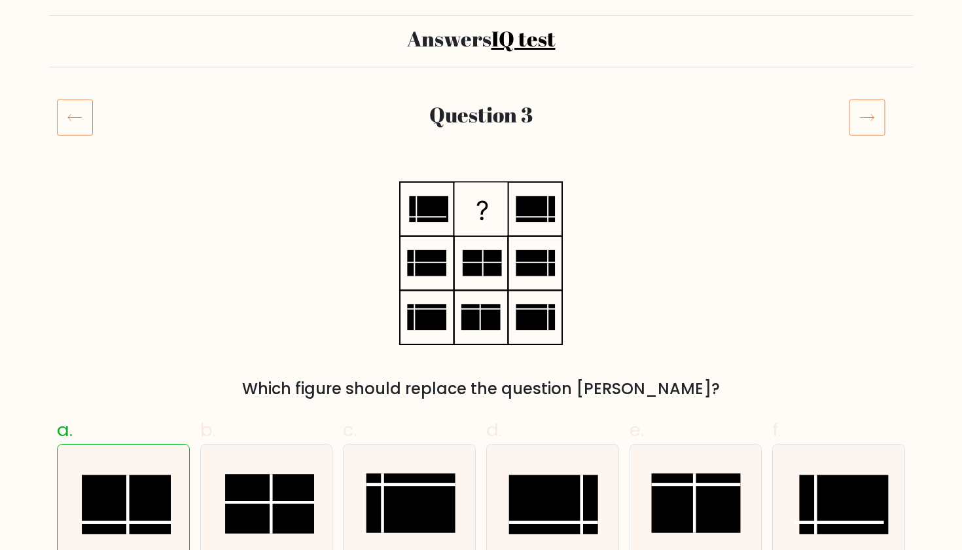
scroll to position [101, 0]
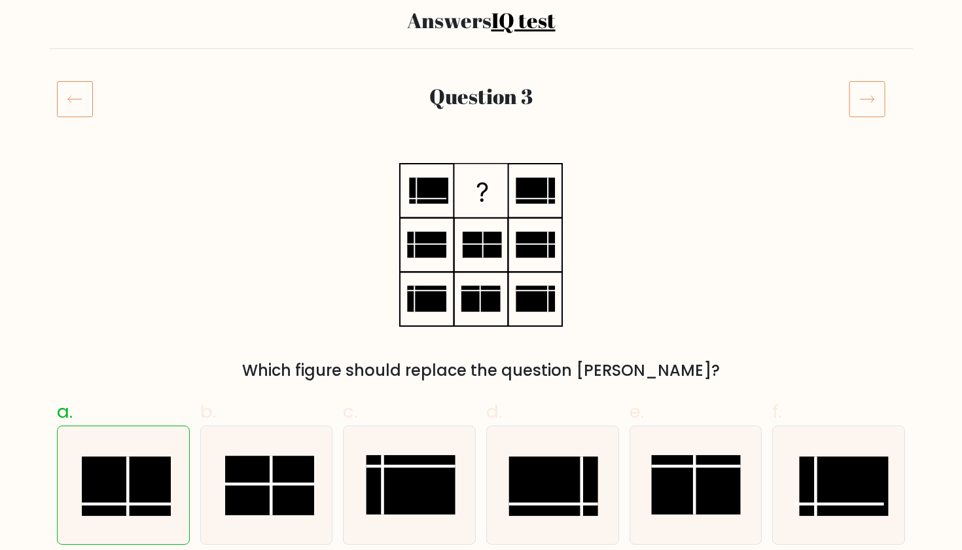
click at [68, 92] on icon at bounding box center [75, 99] width 36 height 37
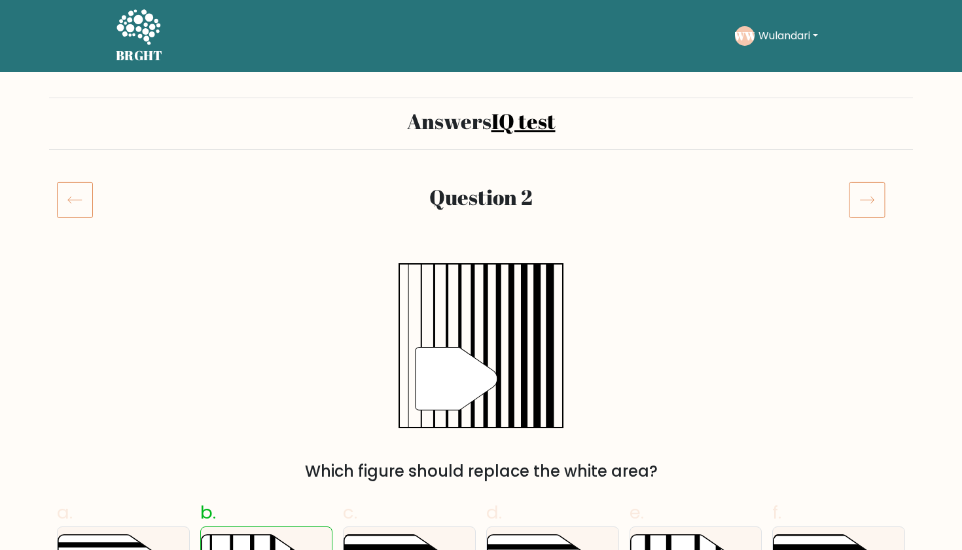
click at [865, 193] on icon at bounding box center [867, 199] width 37 height 37
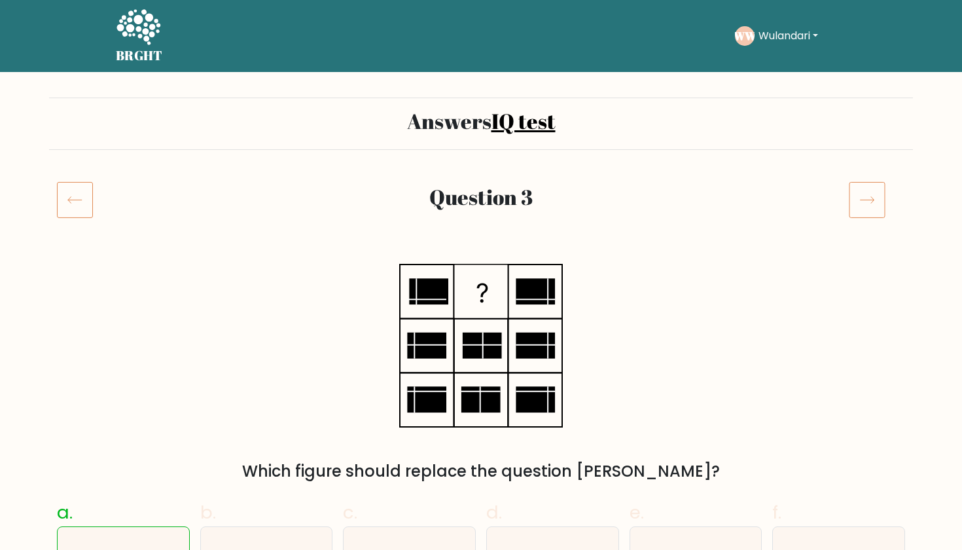
click at [865, 193] on icon at bounding box center [867, 199] width 37 height 37
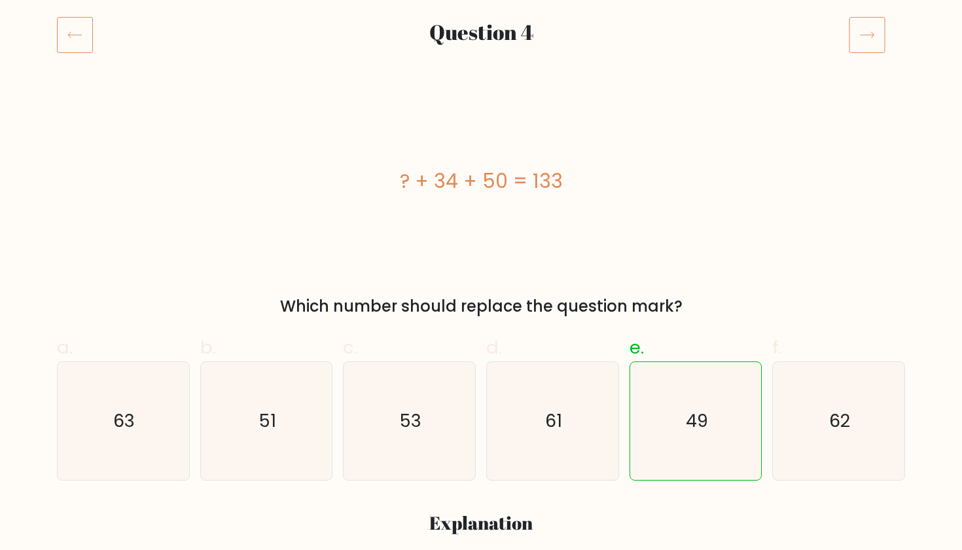
scroll to position [170, 0]
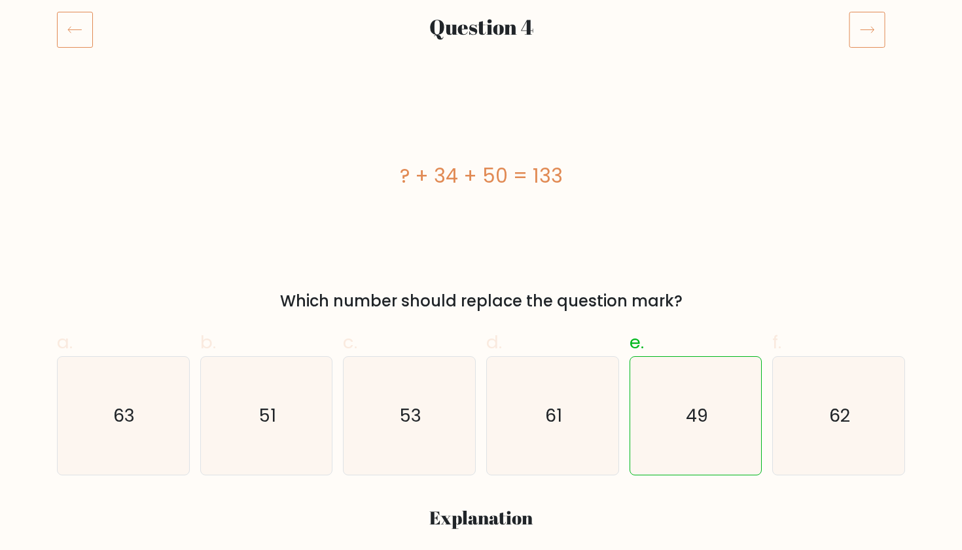
click at [876, 42] on icon at bounding box center [867, 29] width 37 height 37
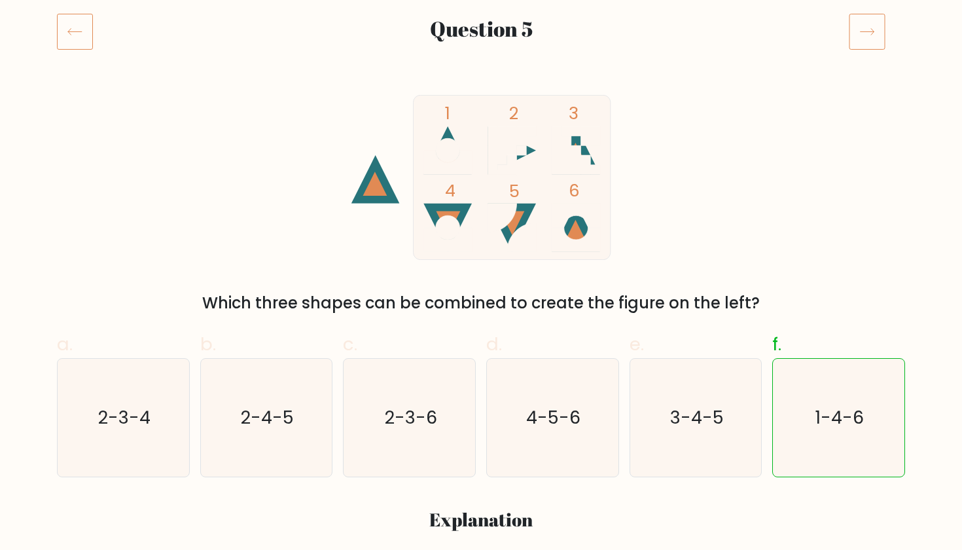
scroll to position [168, 0]
click at [867, 45] on icon at bounding box center [867, 32] width 37 height 37
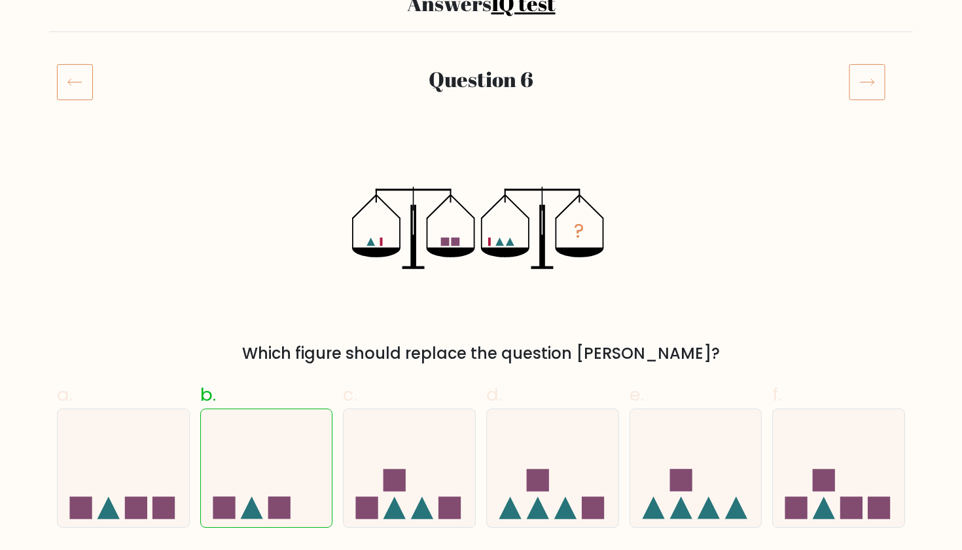
scroll to position [117, 0]
click at [860, 87] on icon at bounding box center [867, 82] width 37 height 37
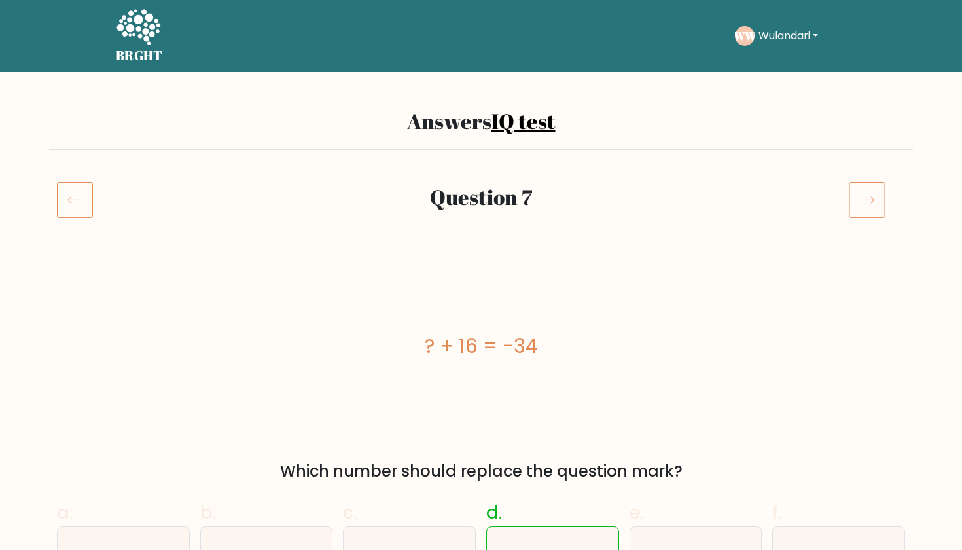
click at [869, 200] on icon at bounding box center [867, 199] width 37 height 37
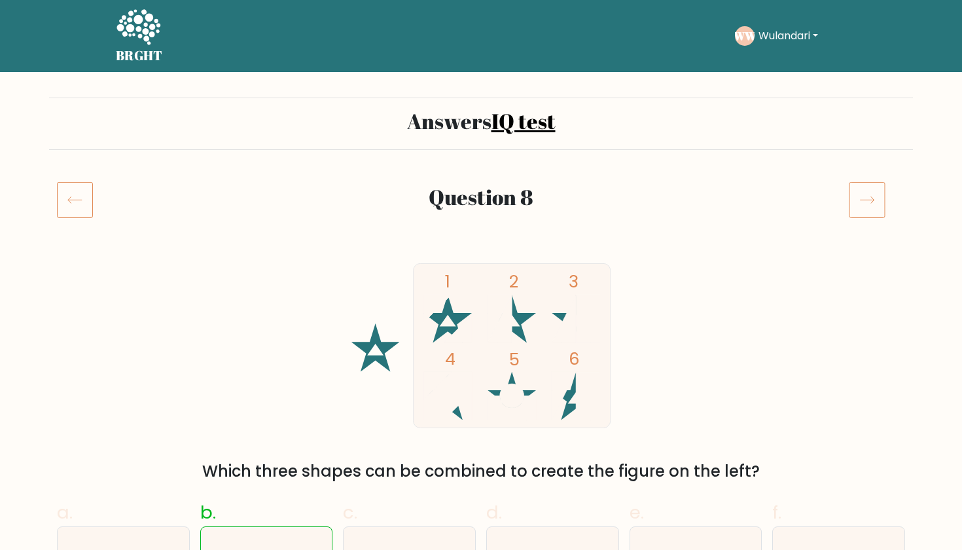
click at [869, 201] on icon at bounding box center [867, 199] width 37 height 37
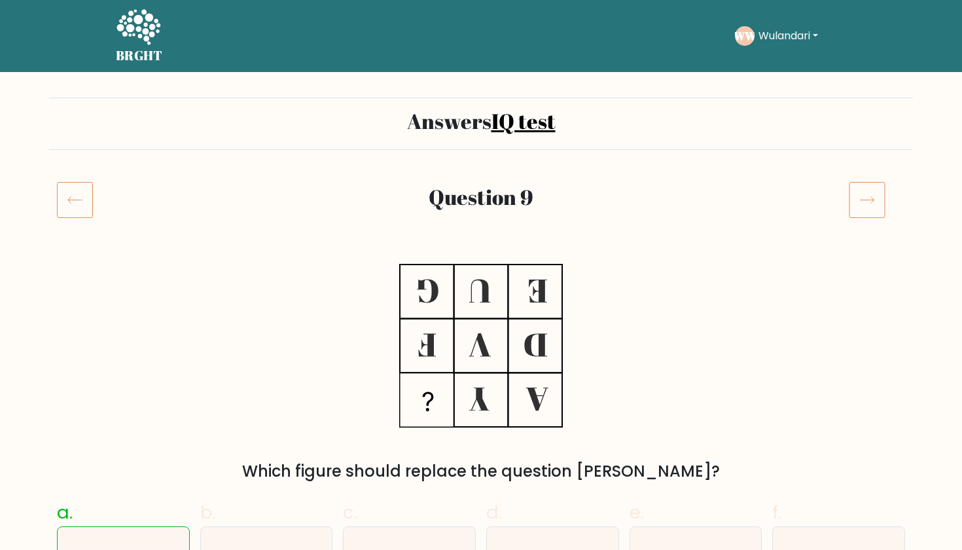
click at [869, 201] on icon at bounding box center [867, 199] width 37 height 37
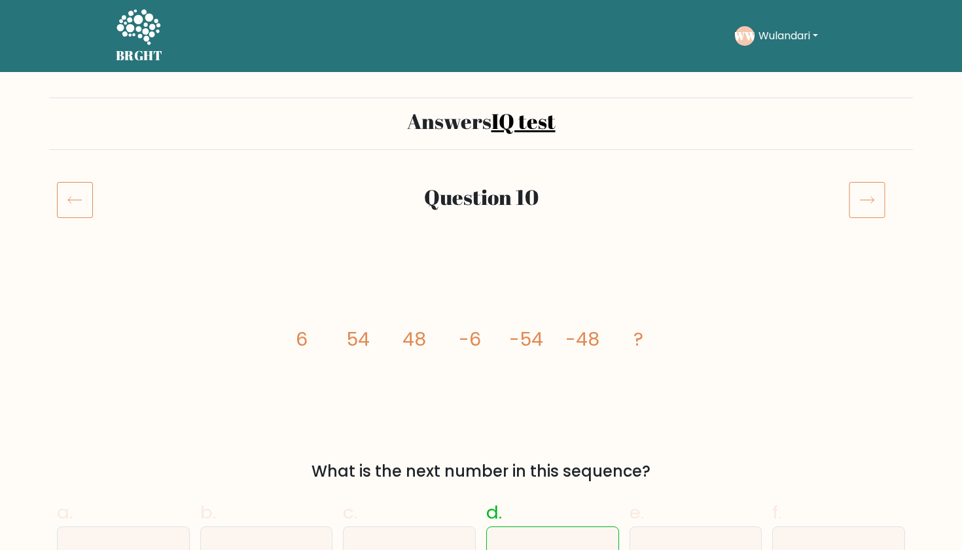
click at [883, 205] on icon at bounding box center [867, 199] width 37 height 37
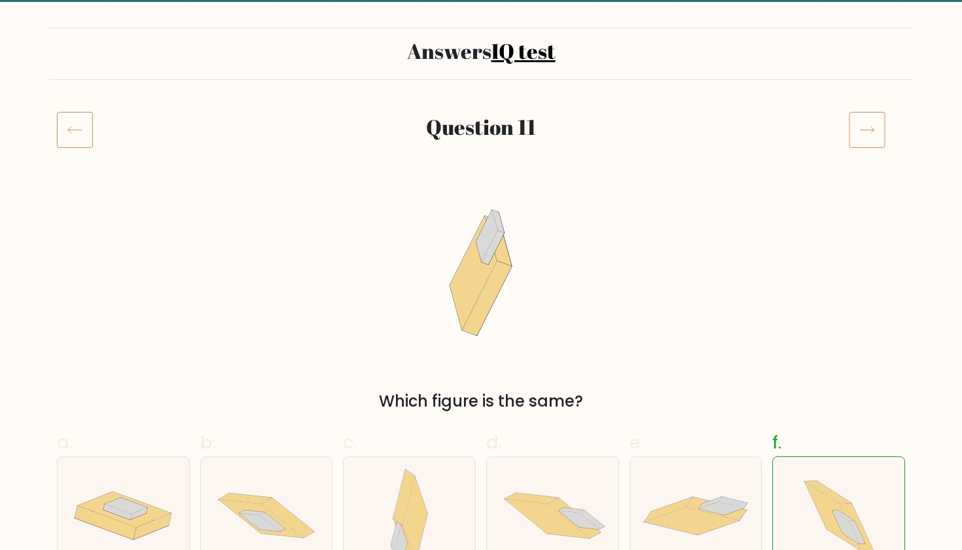
scroll to position [120, 0]
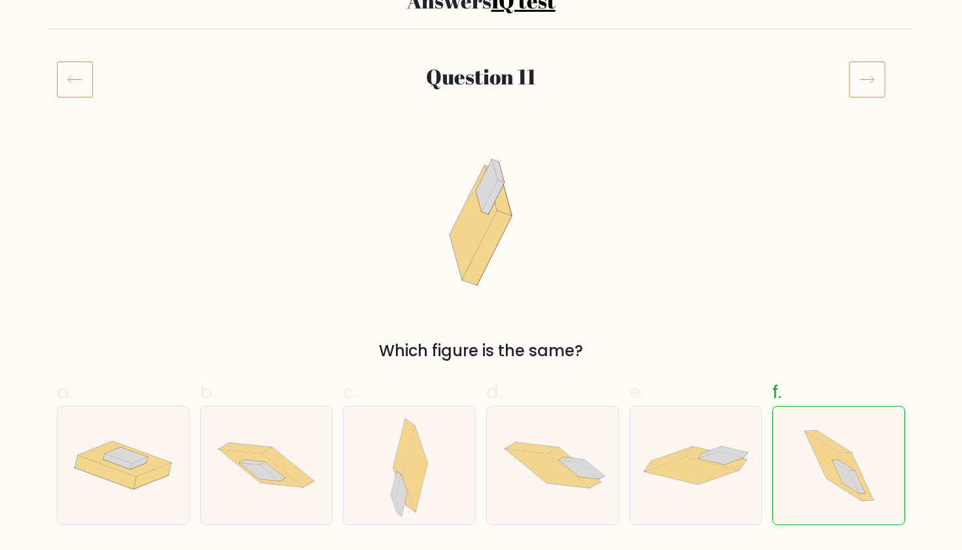
click at [861, 79] on icon at bounding box center [868, 80] width 14 height 7
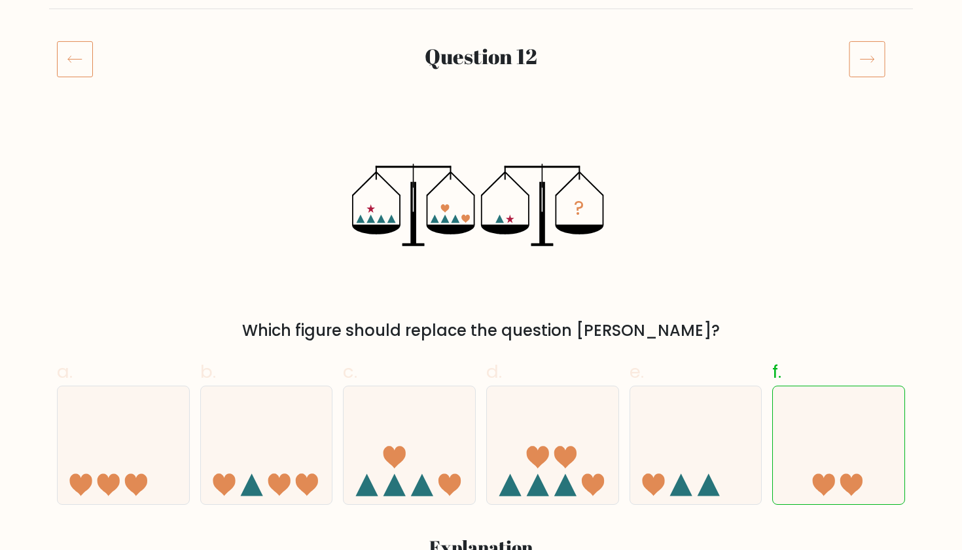
scroll to position [145, 0]
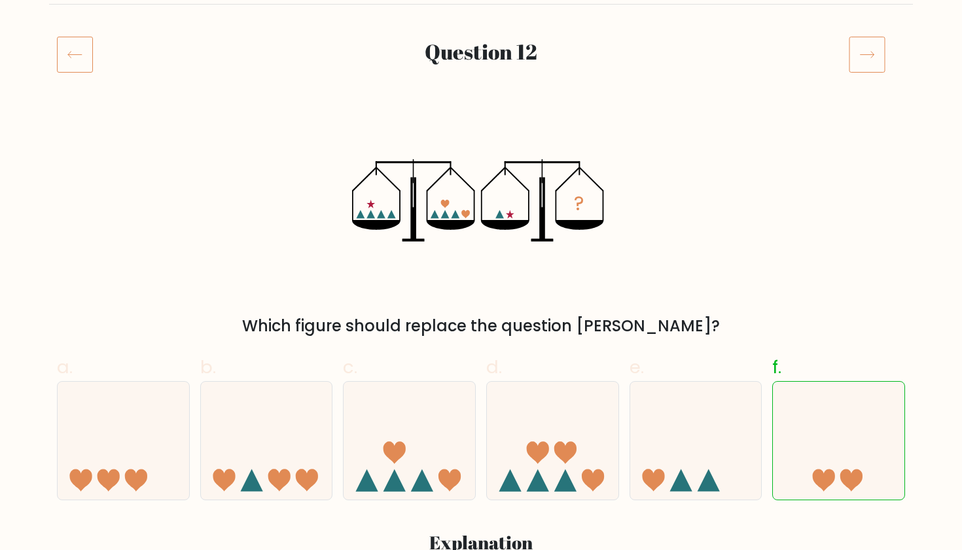
click at [867, 69] on icon at bounding box center [867, 54] width 37 height 37
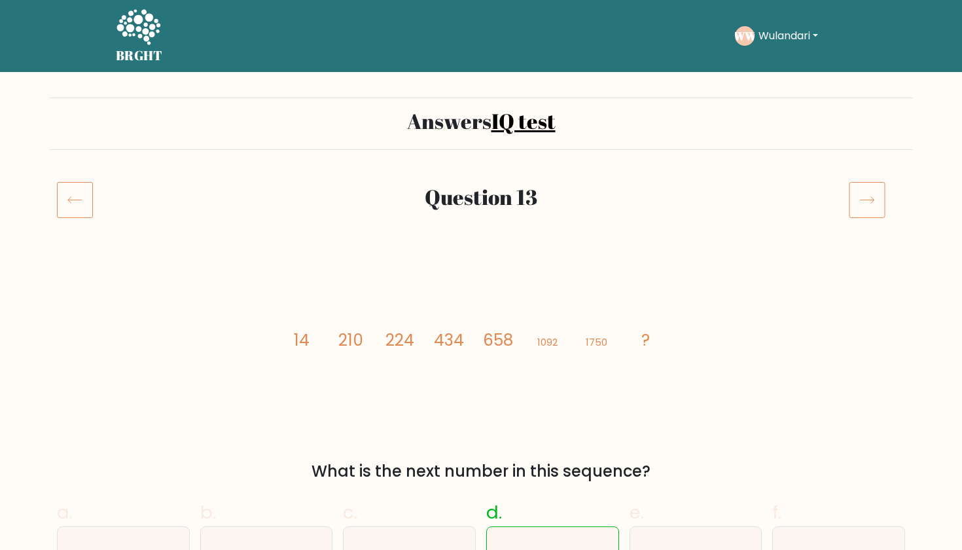
click at [867, 69] on nav "BRGHT BRGHT Take the test WW Wulandari Dashboard Profile Settings Logout Dashbo…" at bounding box center [481, 36] width 962 height 72
click at [869, 208] on icon at bounding box center [867, 199] width 37 height 37
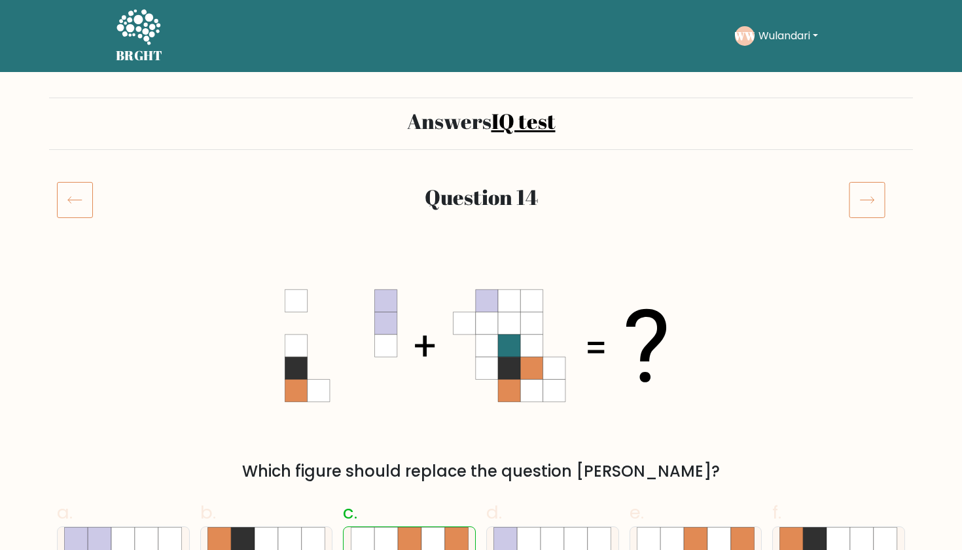
click at [869, 208] on icon at bounding box center [867, 199] width 37 height 37
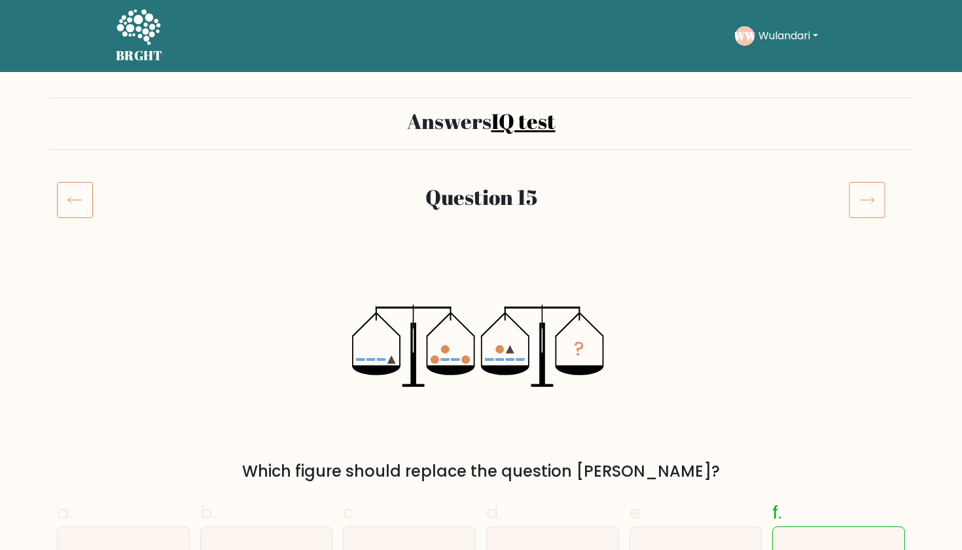
click at [868, 213] on icon at bounding box center [867, 199] width 37 height 37
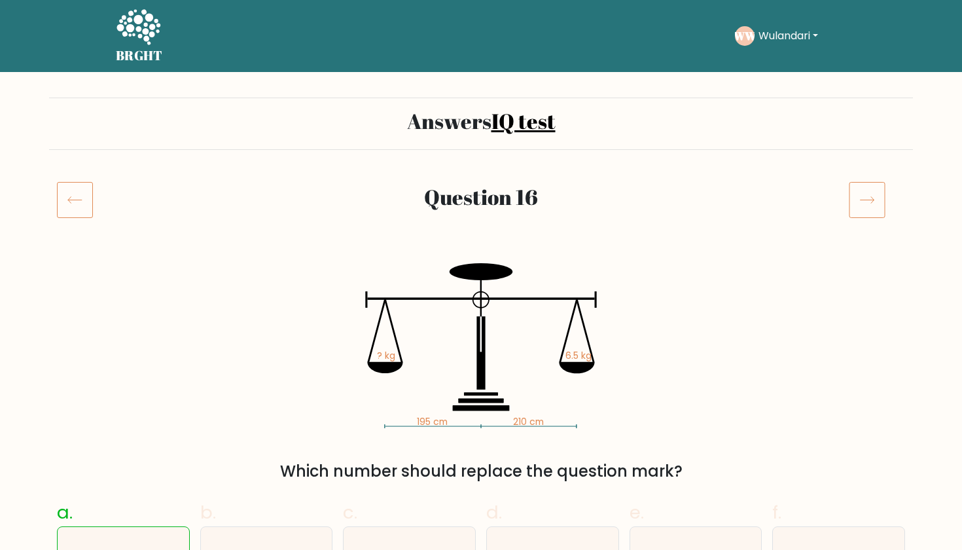
drag, startPoint x: 0, startPoint y: 0, endPoint x: 868, endPoint y: 213, distance: 893.8
click at [868, 213] on icon at bounding box center [867, 199] width 37 height 37
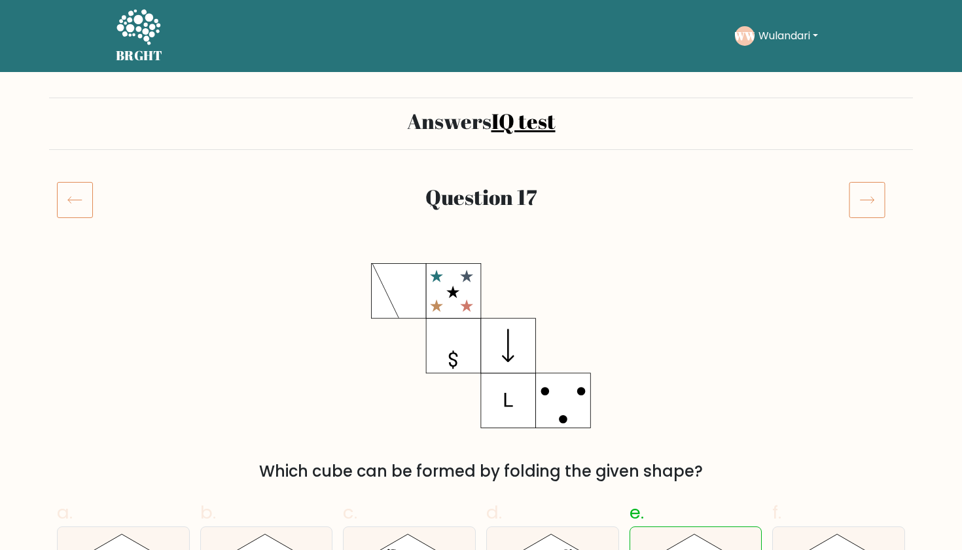
click at [868, 213] on icon at bounding box center [867, 199] width 37 height 37
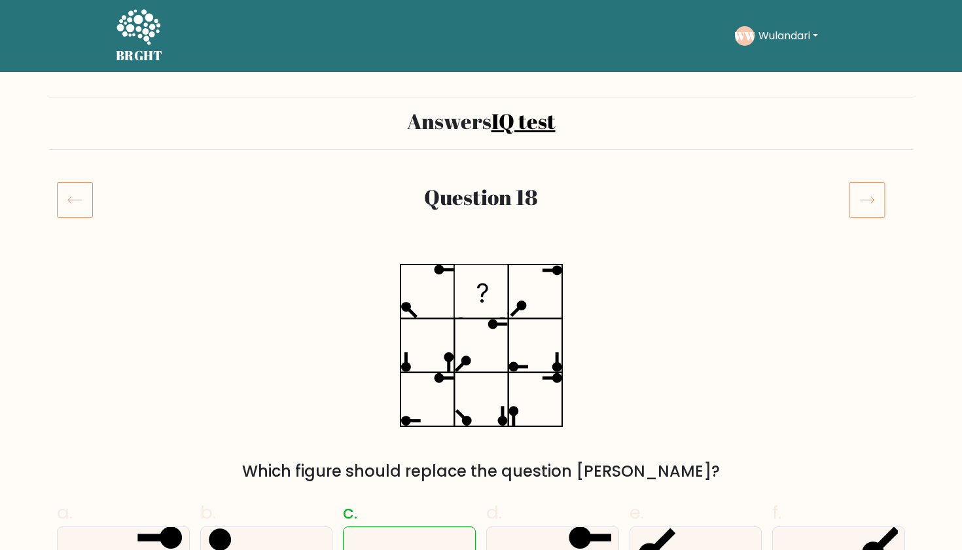
click at [868, 213] on icon at bounding box center [867, 199] width 37 height 37
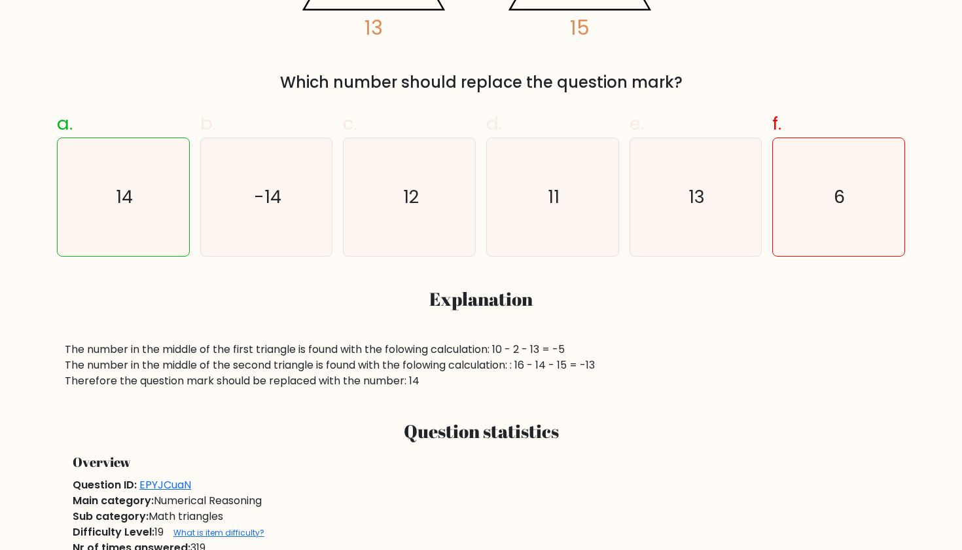
scroll to position [81, 0]
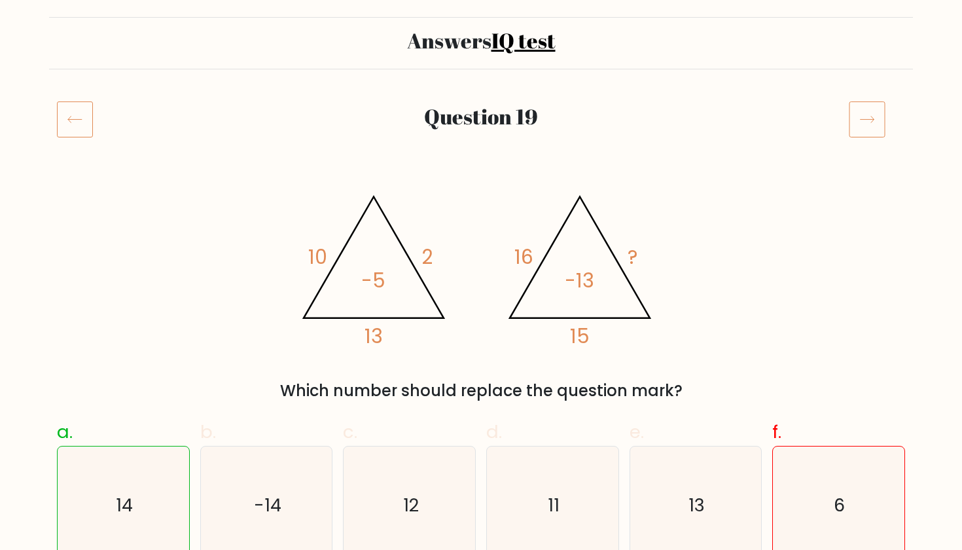
click at [878, 120] on icon at bounding box center [867, 119] width 37 height 37
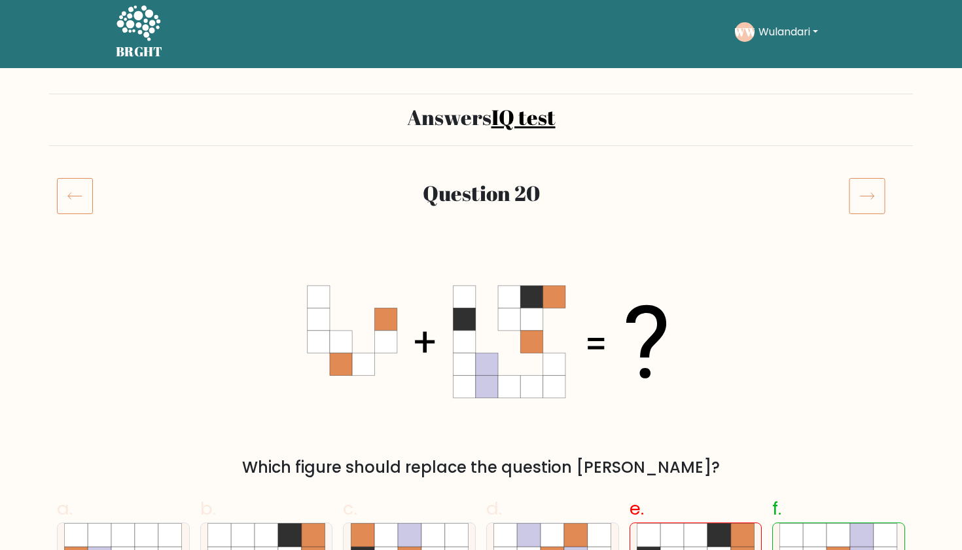
scroll to position [4, 0]
click at [757, 29] on button "Wulandari" at bounding box center [788, 32] width 67 height 17
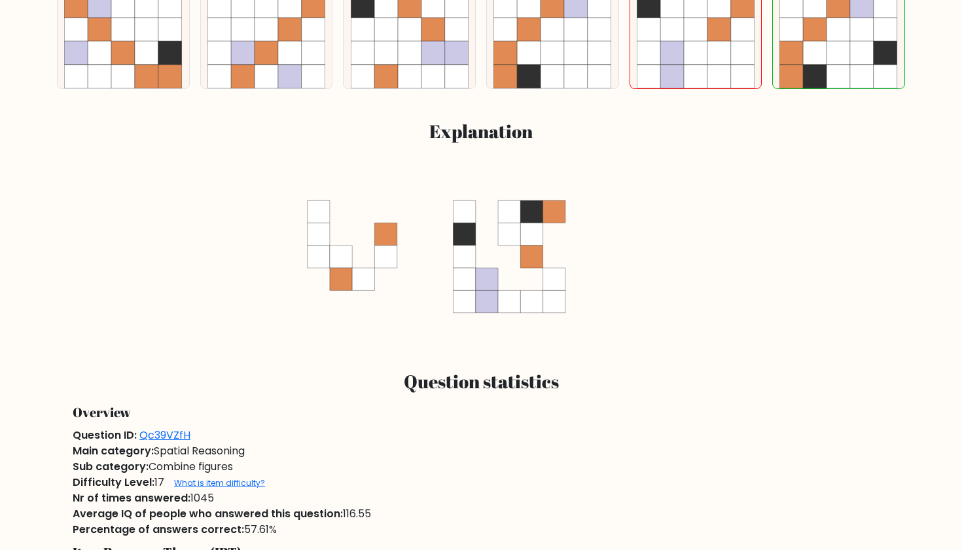
scroll to position [556, 0]
click at [475, 290] on icon at bounding box center [486, 301] width 22 height 22
click at [498, 262] on icon at bounding box center [509, 256] width 23 height 23
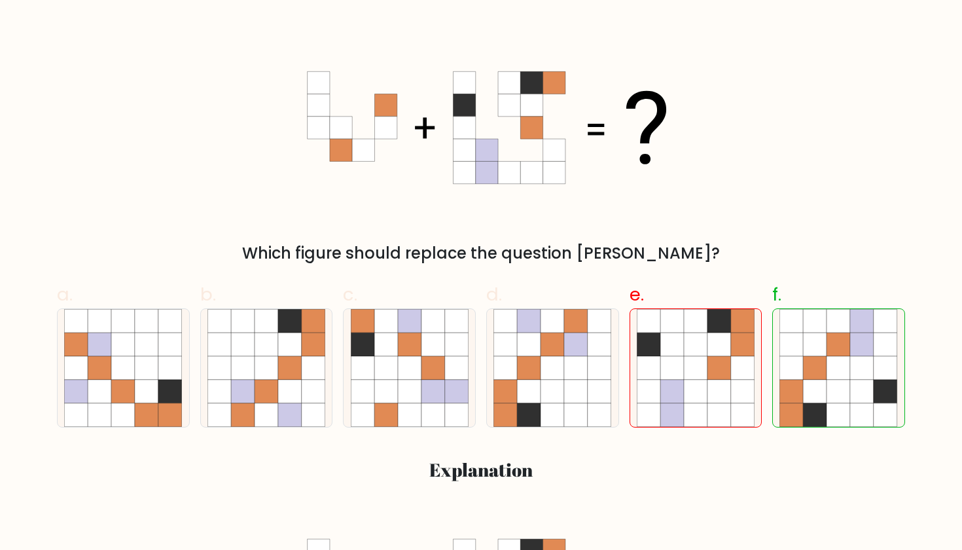
scroll to position [127, 0]
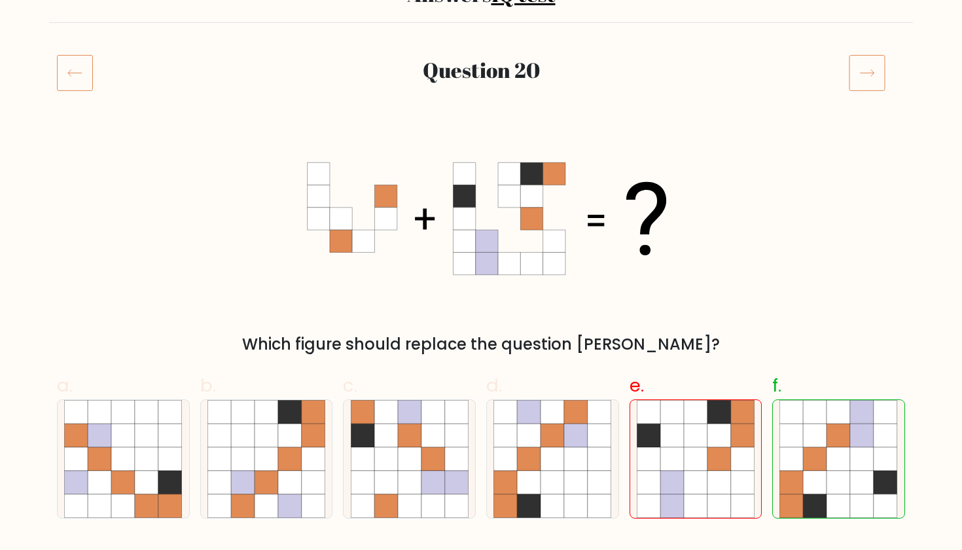
click at [873, 86] on icon at bounding box center [867, 72] width 37 height 37
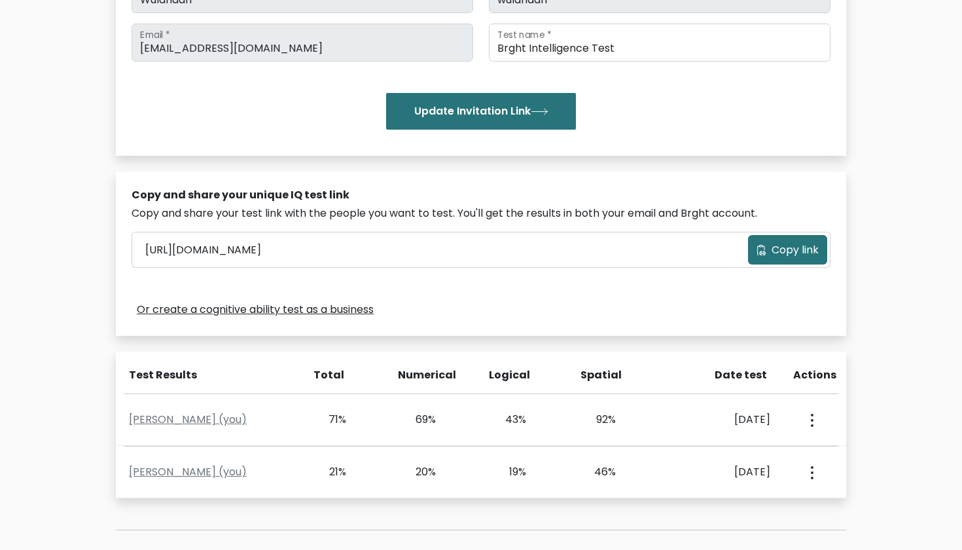
scroll to position [262, 0]
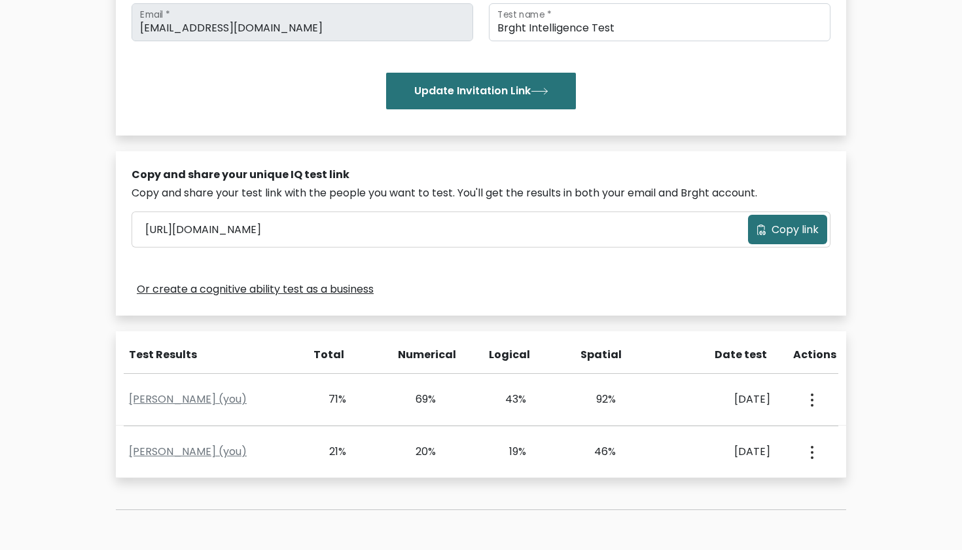
click at [784, 222] on span "Copy link" at bounding box center [795, 230] width 47 height 16
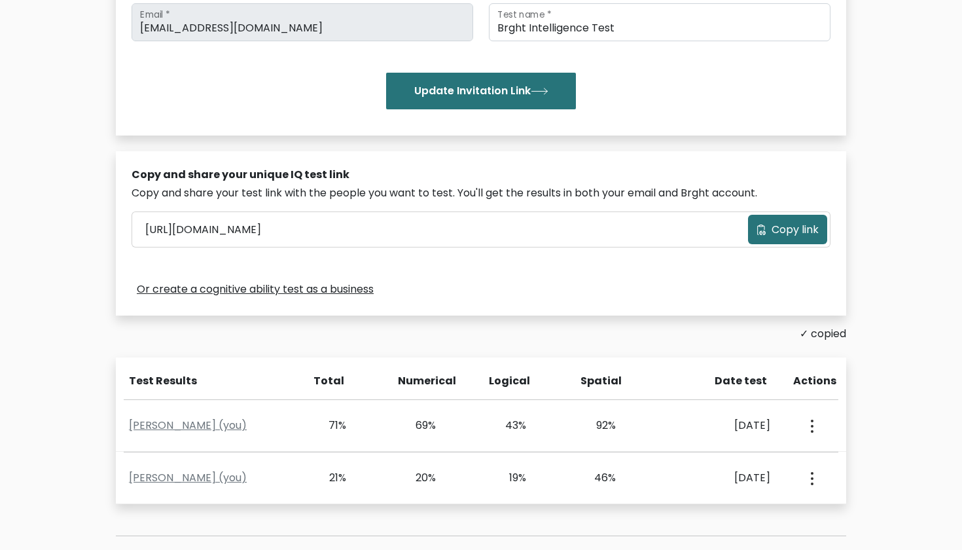
click at [797, 222] on span "Copy link" at bounding box center [795, 230] width 47 height 16
click at [788, 229] on button "Copy link" at bounding box center [787, 229] width 79 height 29
click at [781, 222] on span "Copy link" at bounding box center [795, 230] width 47 height 16
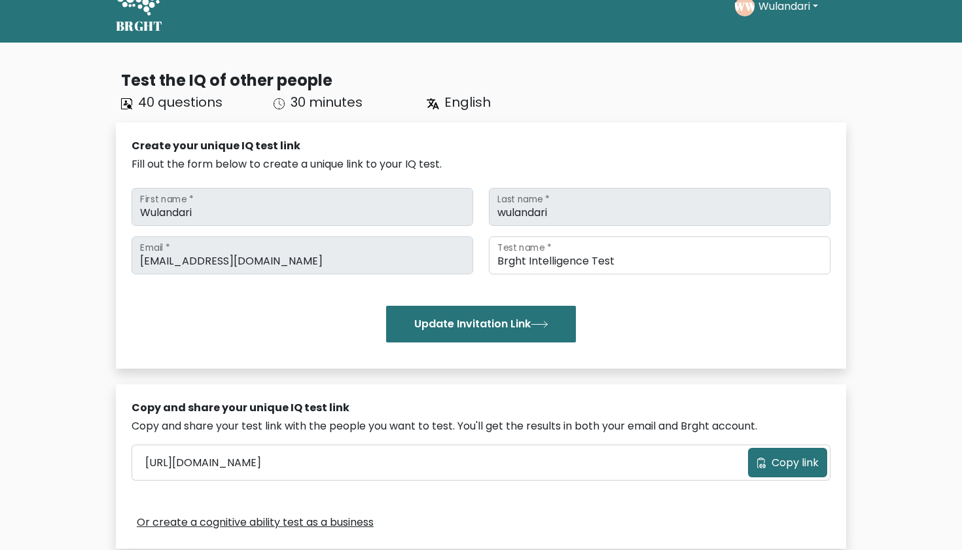
scroll to position [0, 0]
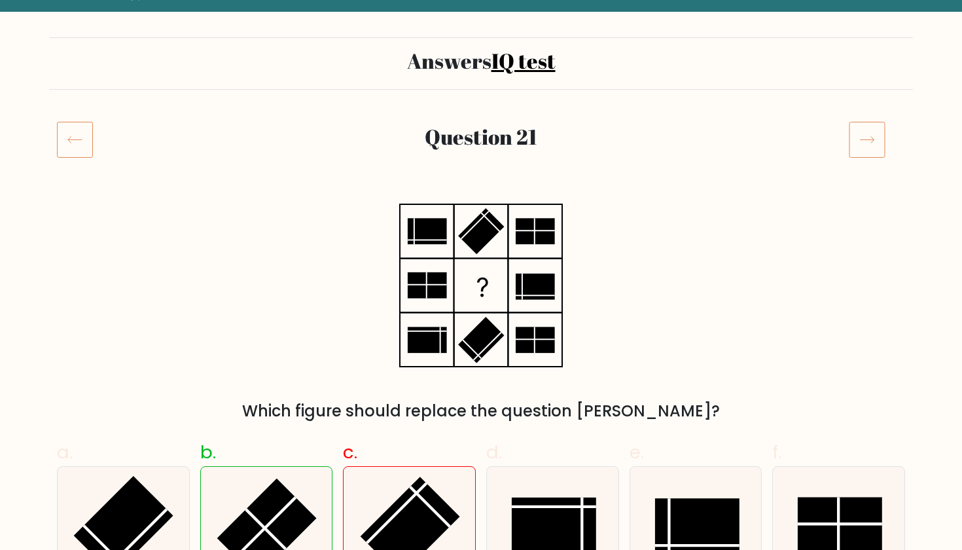
scroll to position [37, 0]
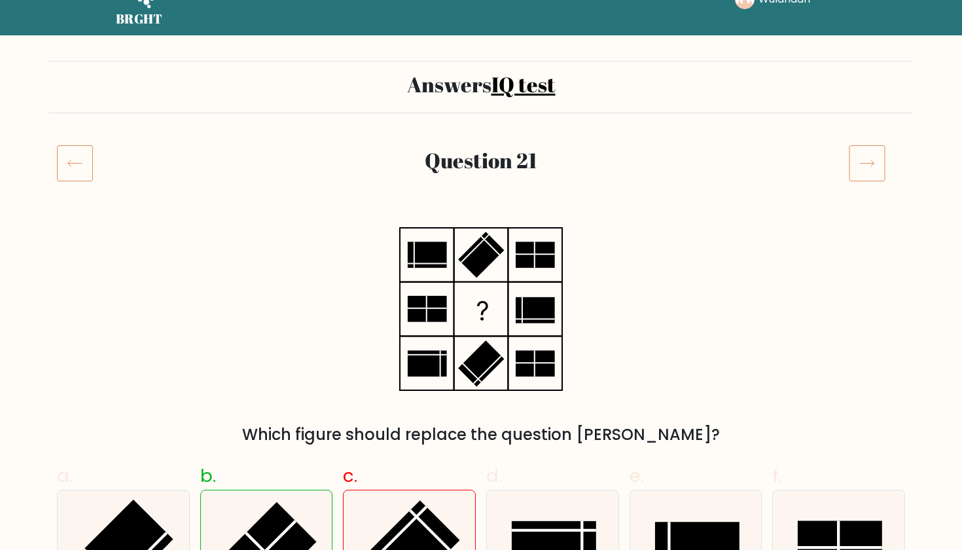
click at [867, 156] on icon at bounding box center [867, 163] width 37 height 37
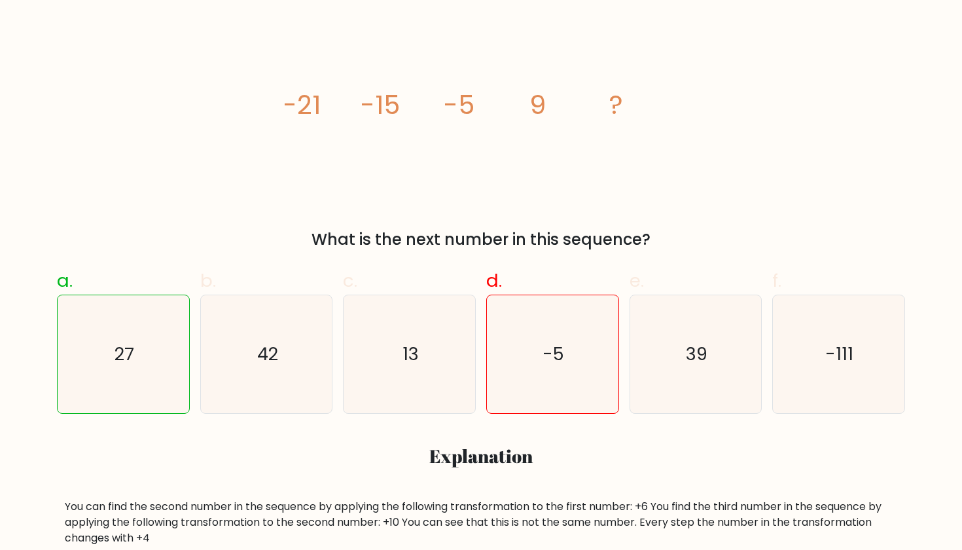
scroll to position [78, 0]
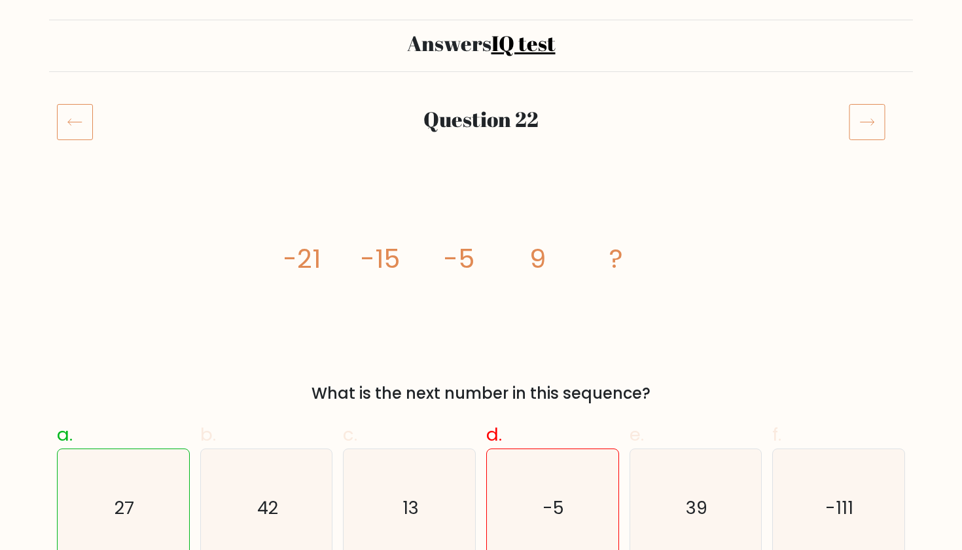
click at [873, 124] on icon at bounding box center [868, 122] width 14 height 7
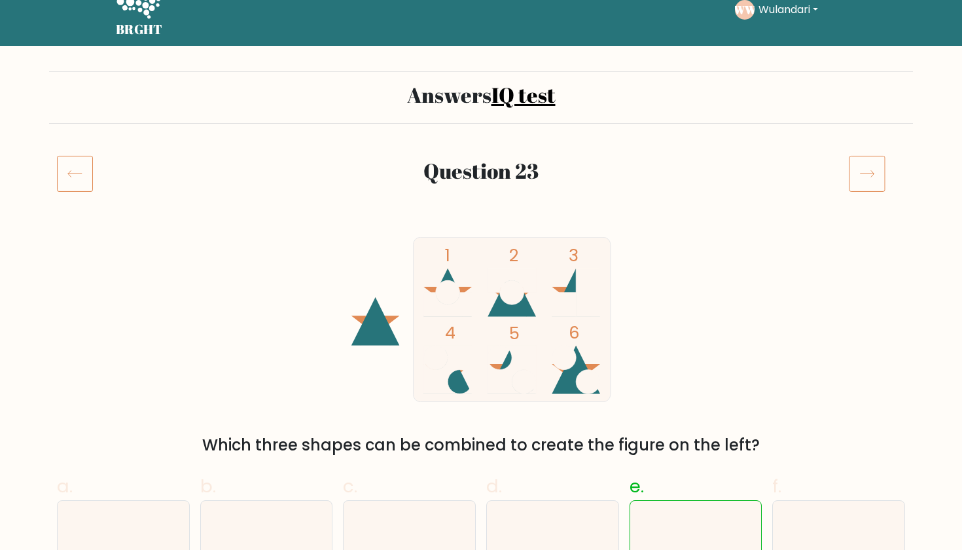
scroll to position [27, 0]
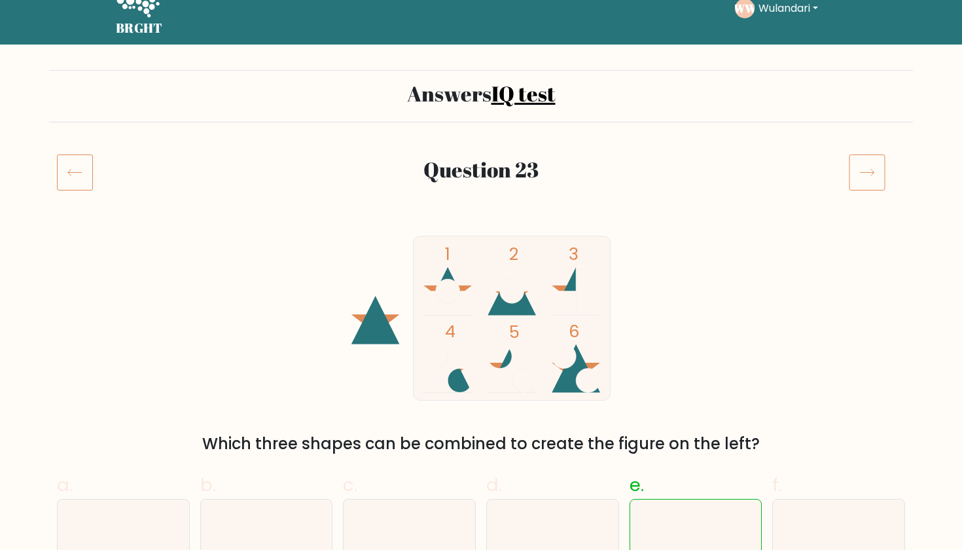
click at [863, 175] on icon at bounding box center [867, 172] width 37 height 37
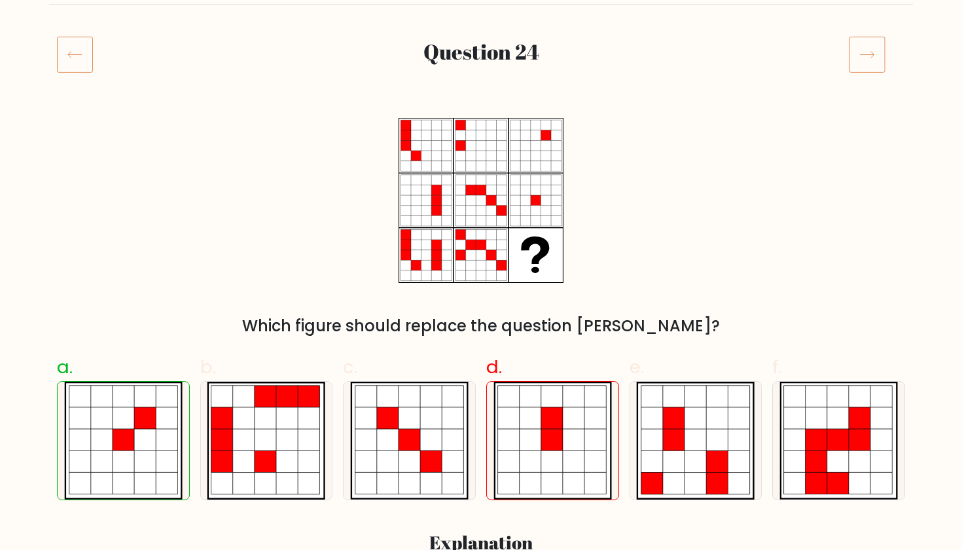
scroll to position [139, 0]
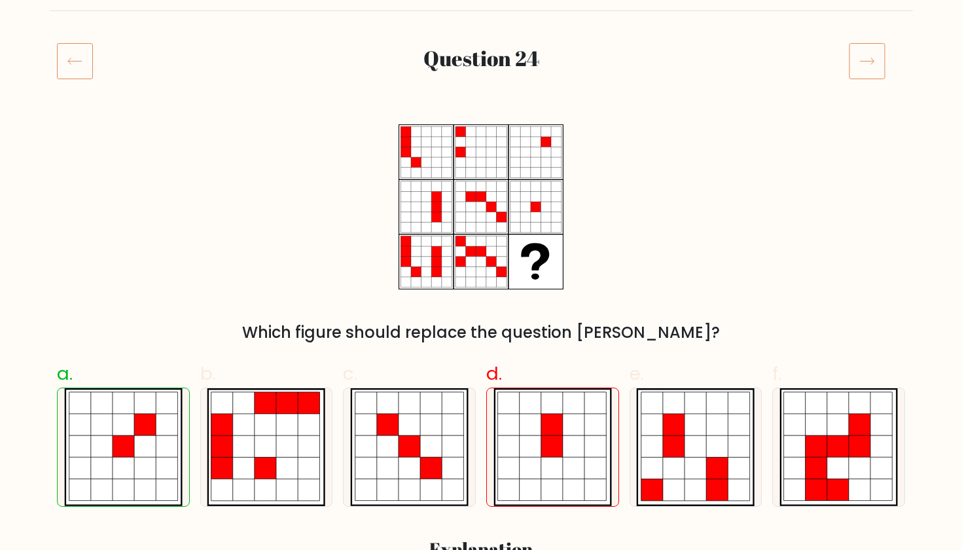
click at [871, 54] on icon at bounding box center [867, 61] width 37 height 37
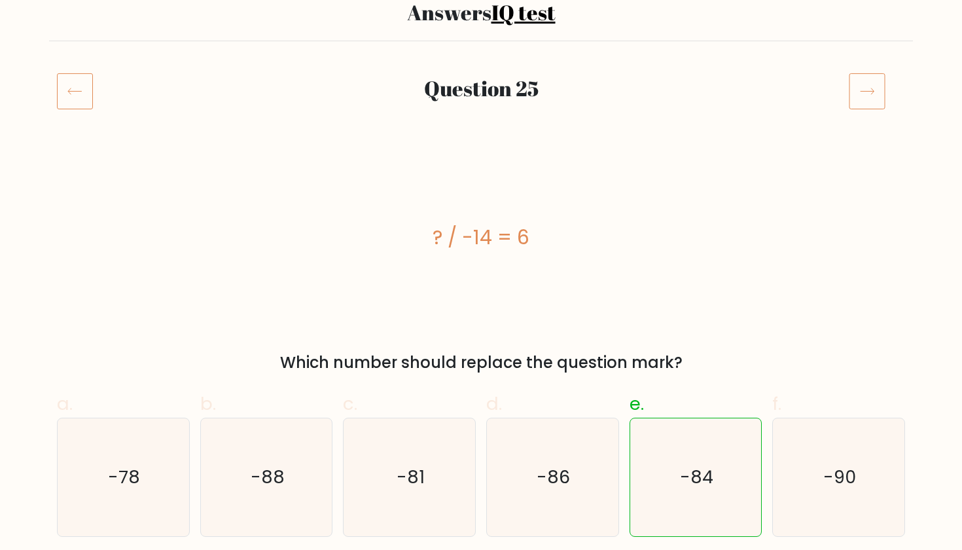
scroll to position [113, 0]
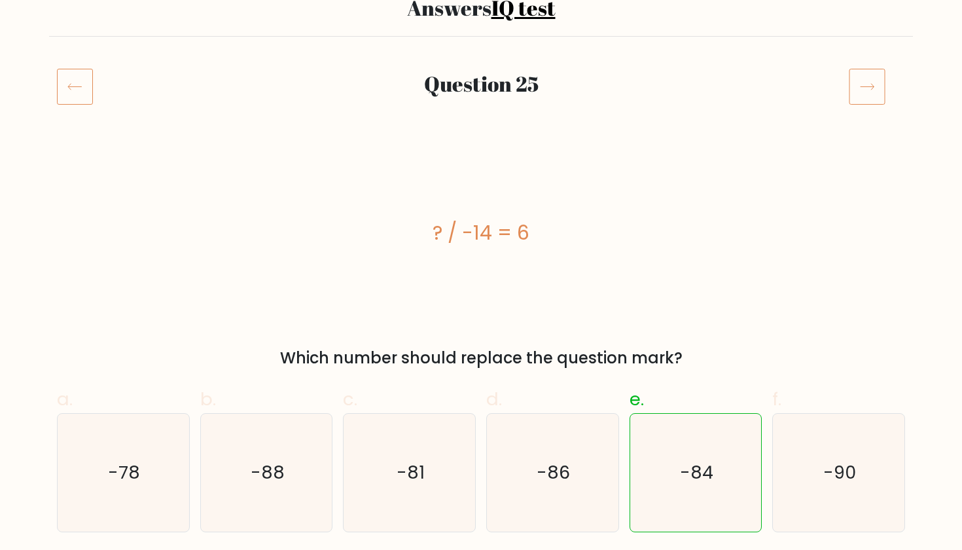
click at [865, 92] on icon at bounding box center [867, 86] width 37 height 37
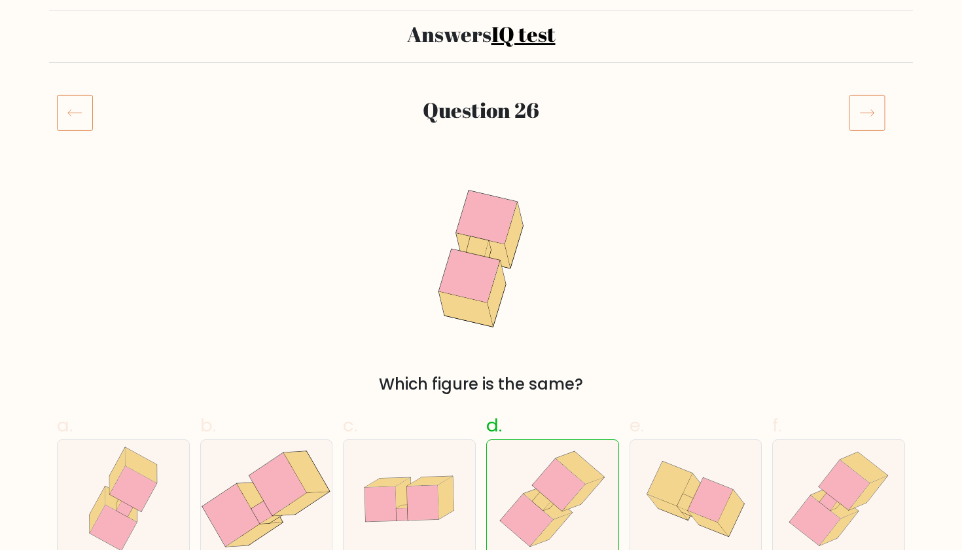
scroll to position [116, 0]
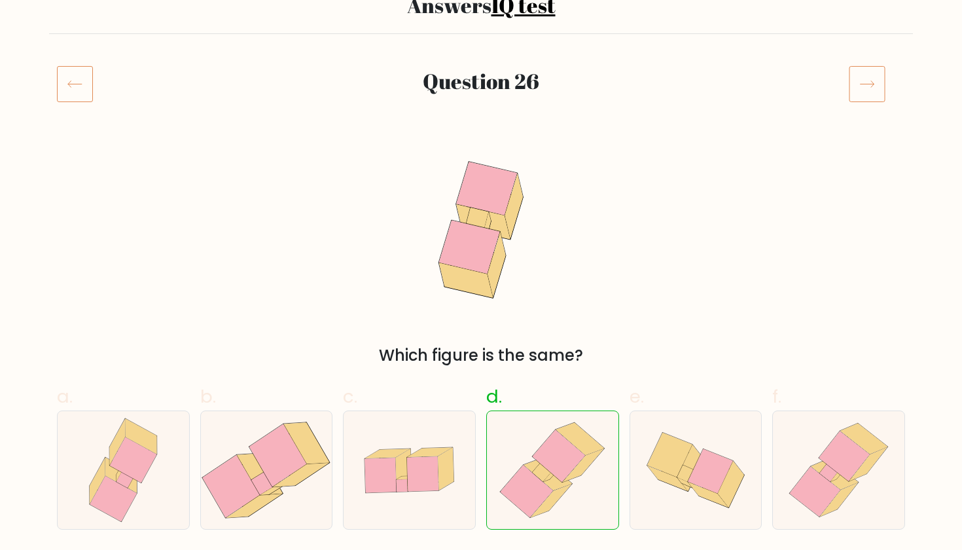
click at [867, 93] on icon at bounding box center [867, 83] width 37 height 37
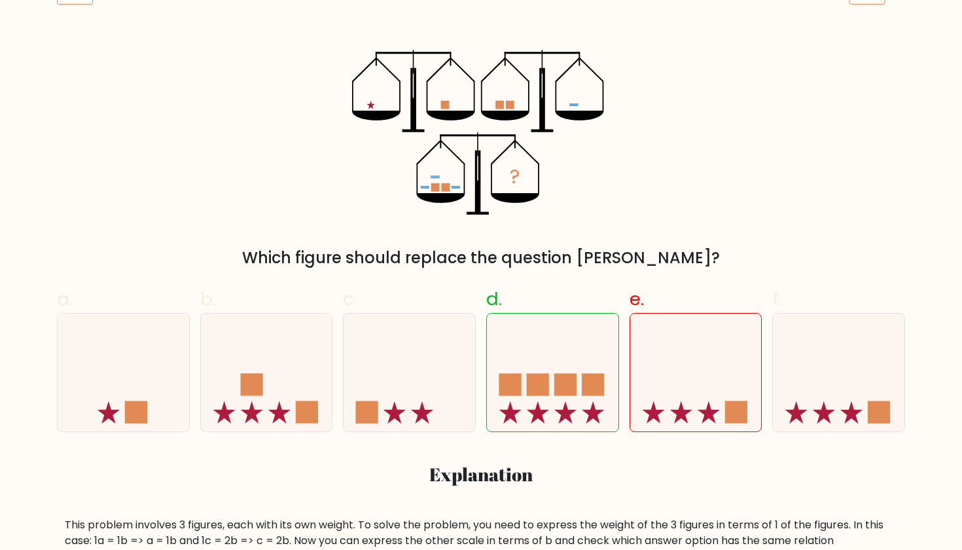
scroll to position [196, 0]
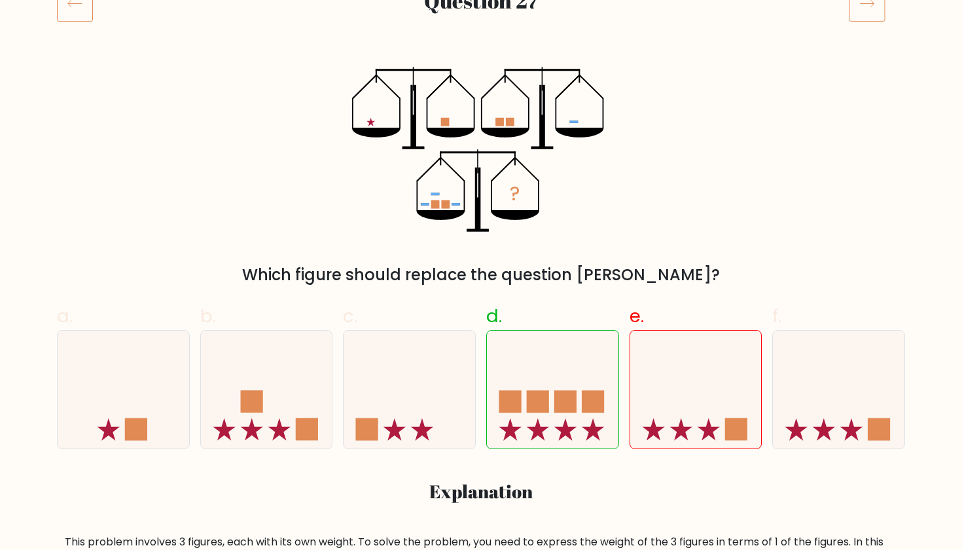
click at [877, 17] on icon at bounding box center [867, 3] width 37 height 37
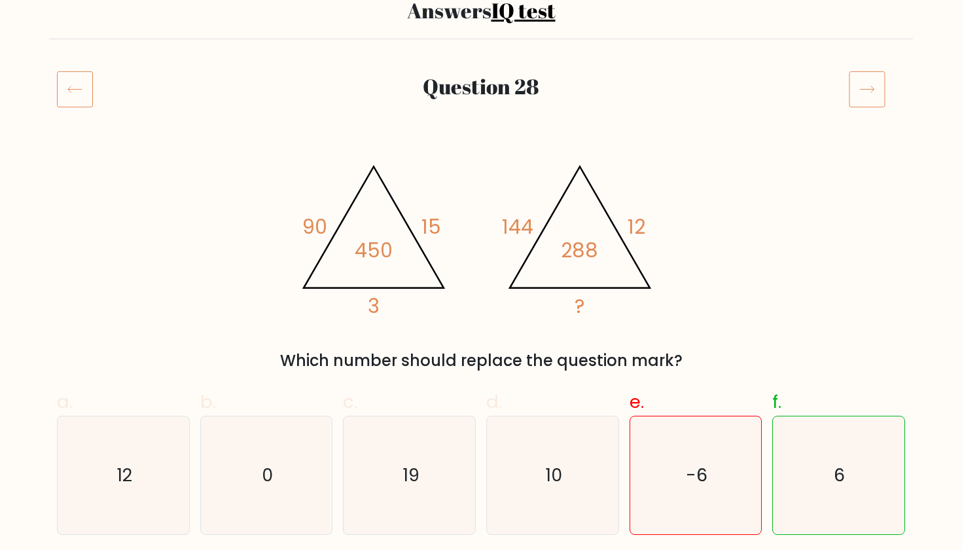
scroll to position [104, 0]
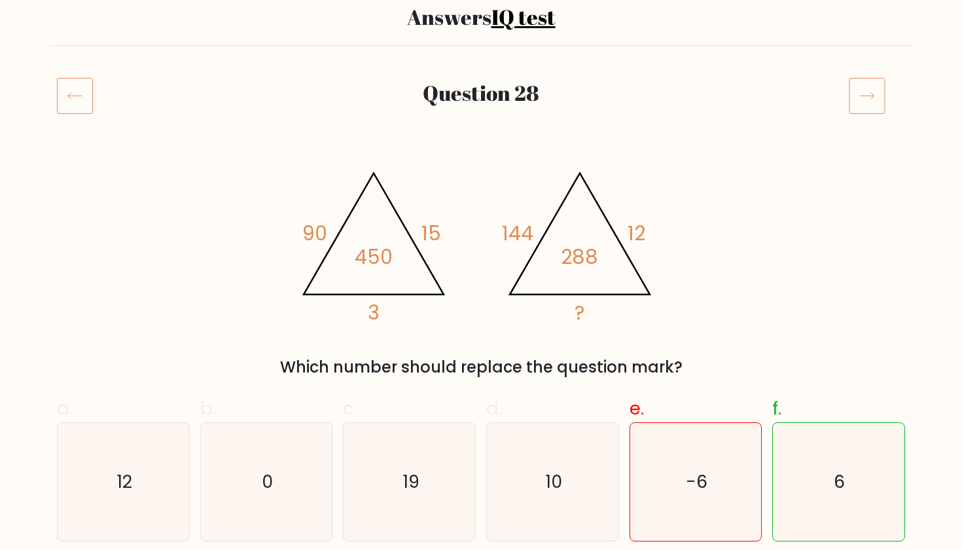
click at [880, 116] on div "Question 28" at bounding box center [481, 111] width 864 height 68
click at [877, 99] on icon at bounding box center [867, 95] width 37 height 37
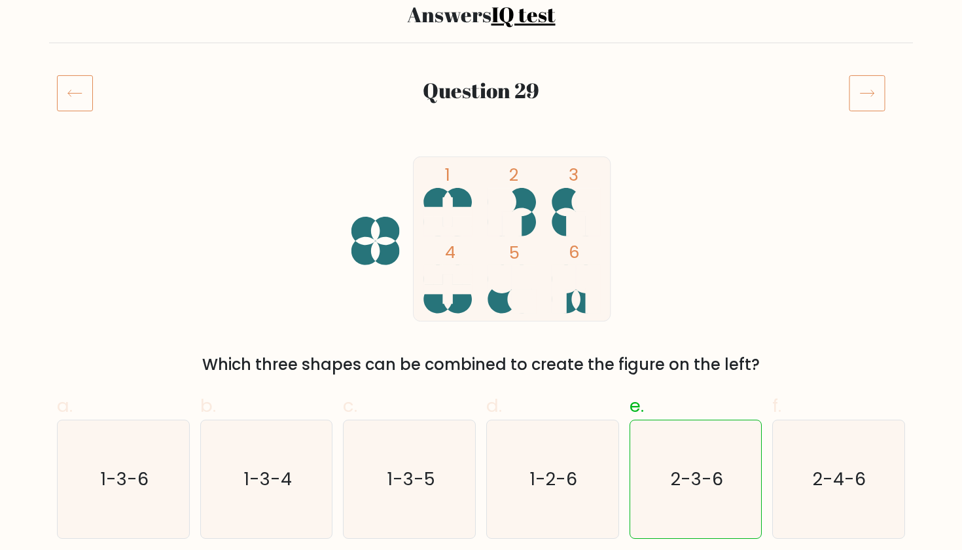
scroll to position [102, 0]
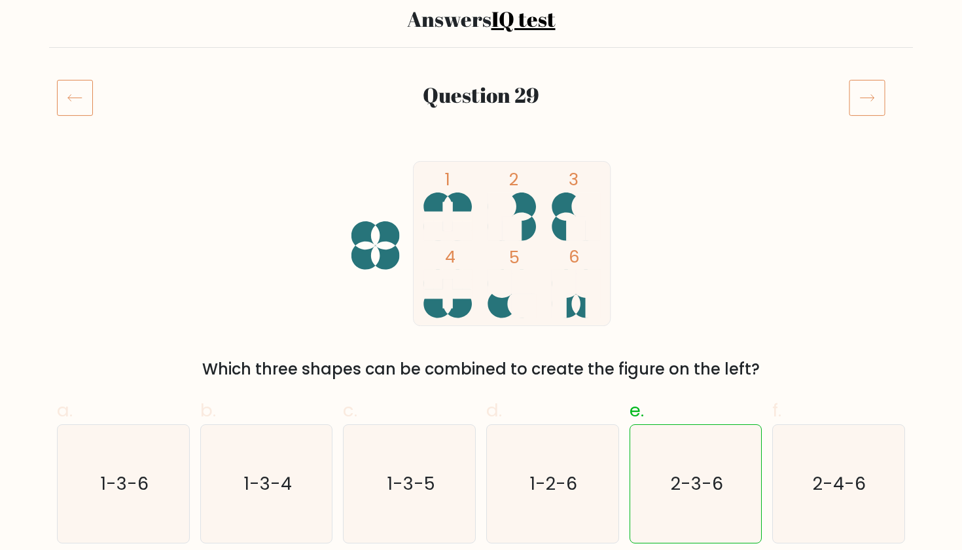
click at [861, 101] on icon at bounding box center [867, 97] width 37 height 37
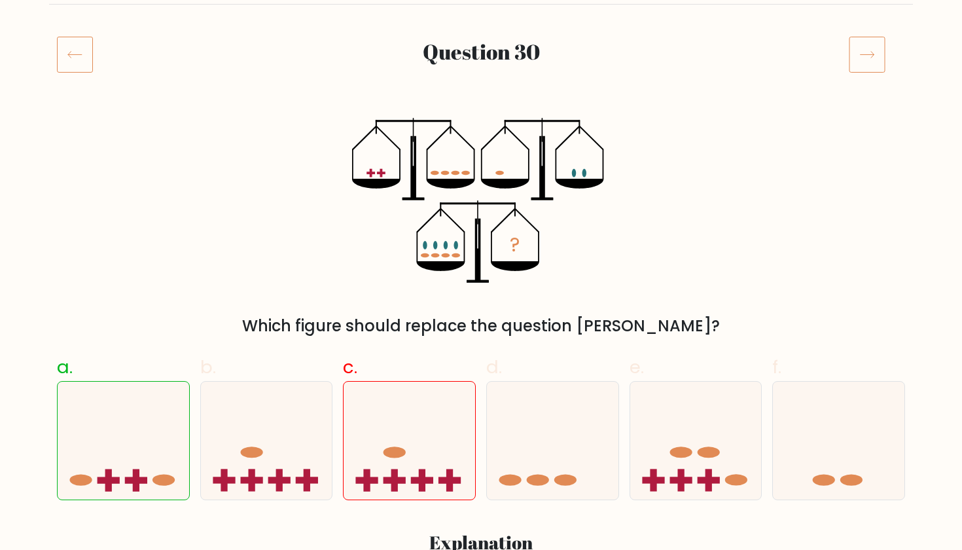
scroll to position [147, 0]
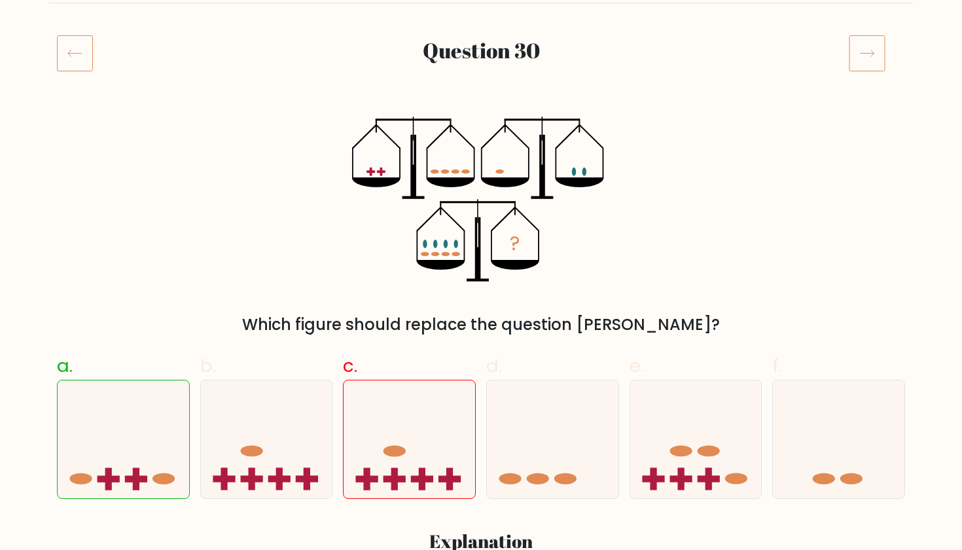
click at [871, 60] on icon at bounding box center [867, 53] width 37 height 37
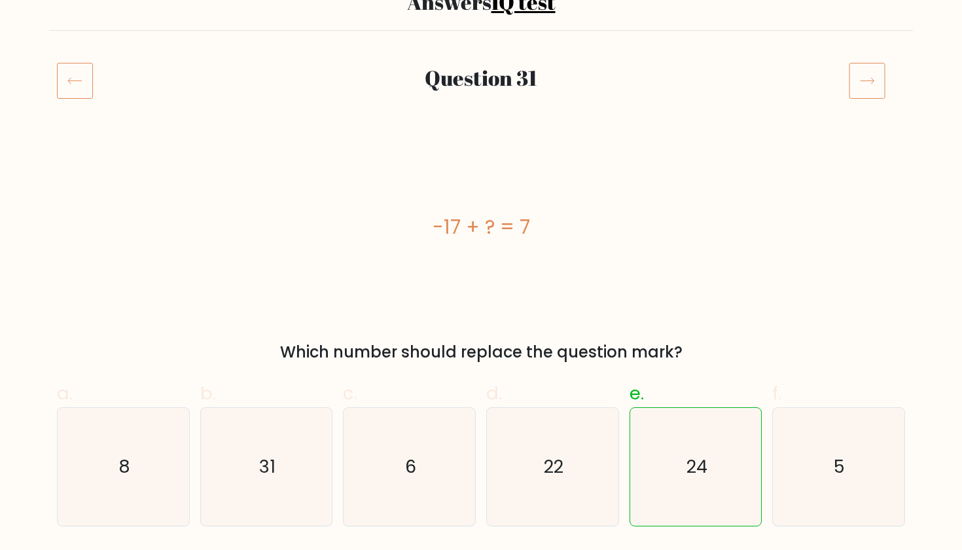
scroll to position [125, 0]
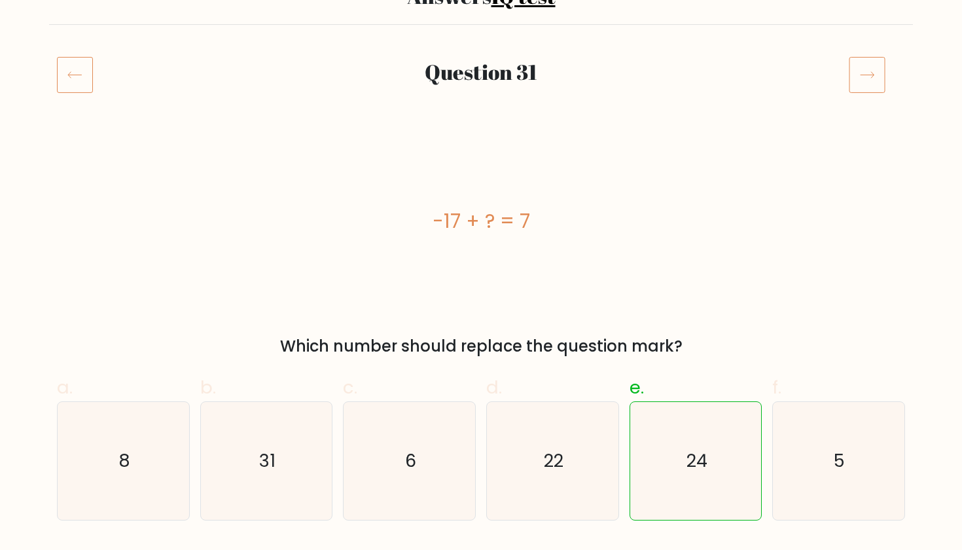
click at [865, 75] on icon at bounding box center [867, 74] width 37 height 37
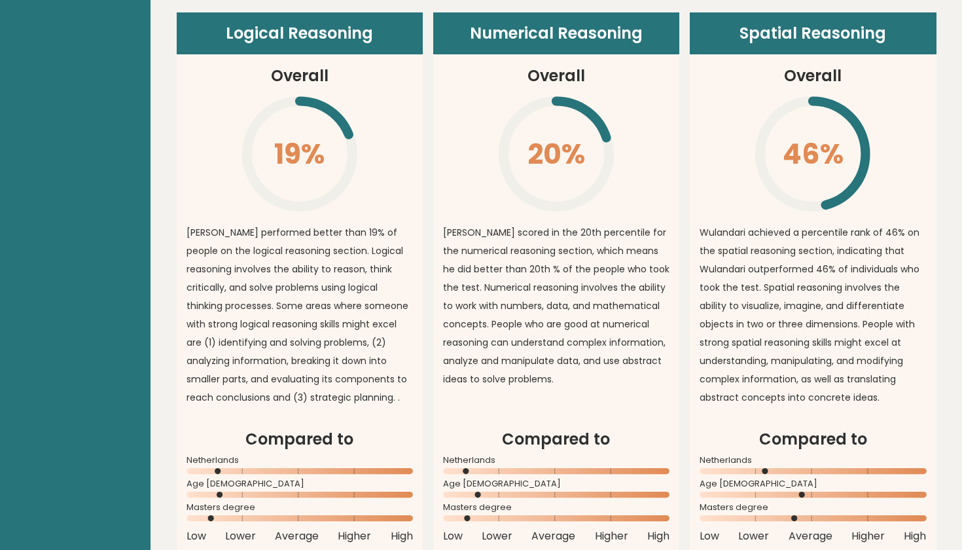
scroll to position [767, 0]
